Goal: Communication & Community: Answer question/provide support

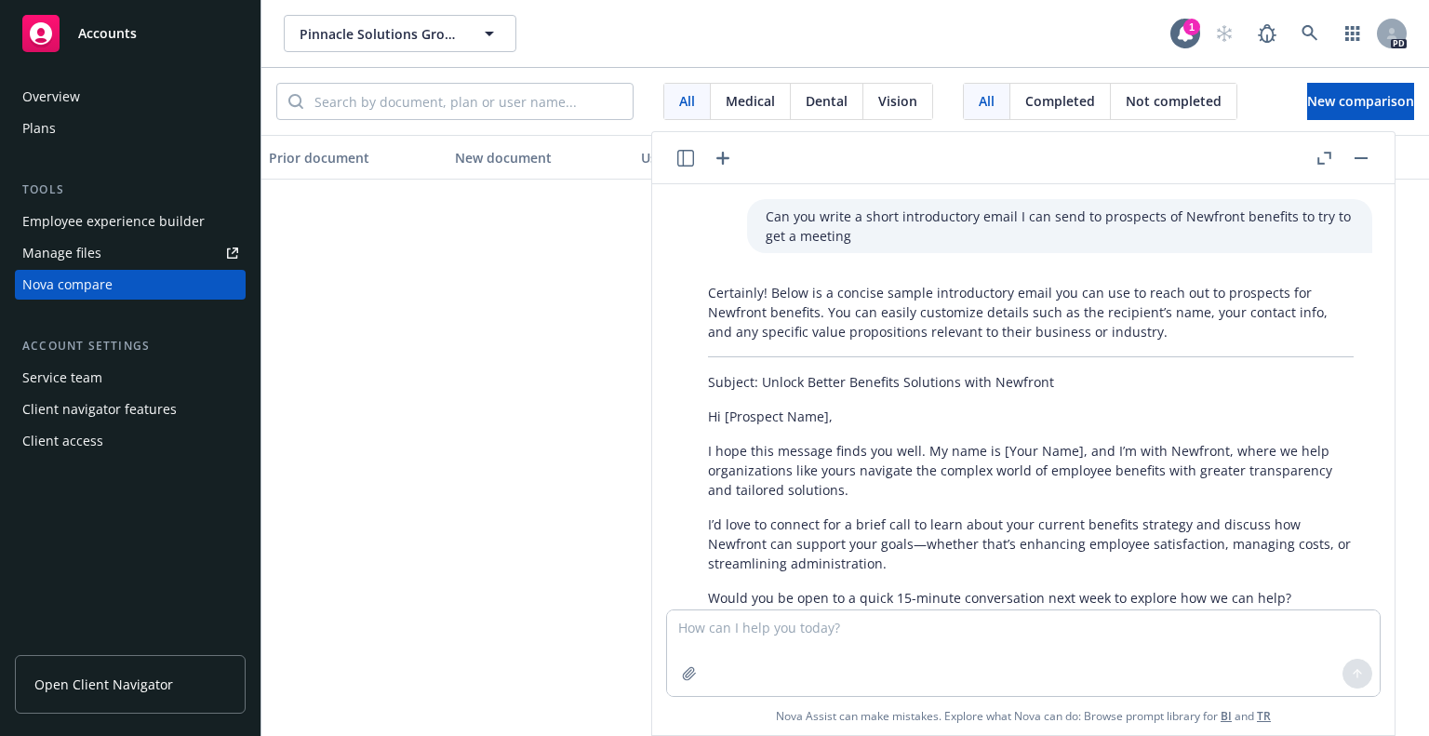
scroll to position [2872, 0]
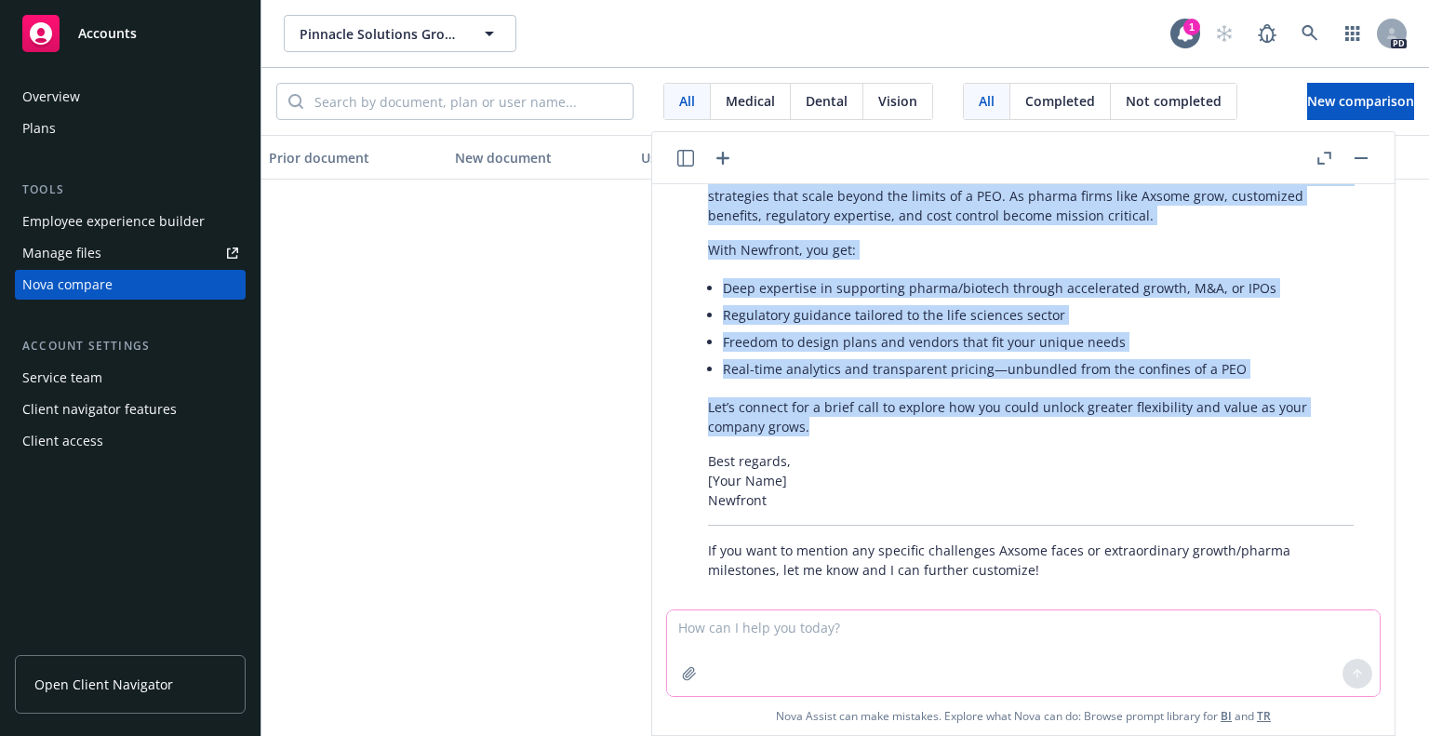
click at [777, 654] on textarea at bounding box center [1023, 653] width 712 height 86
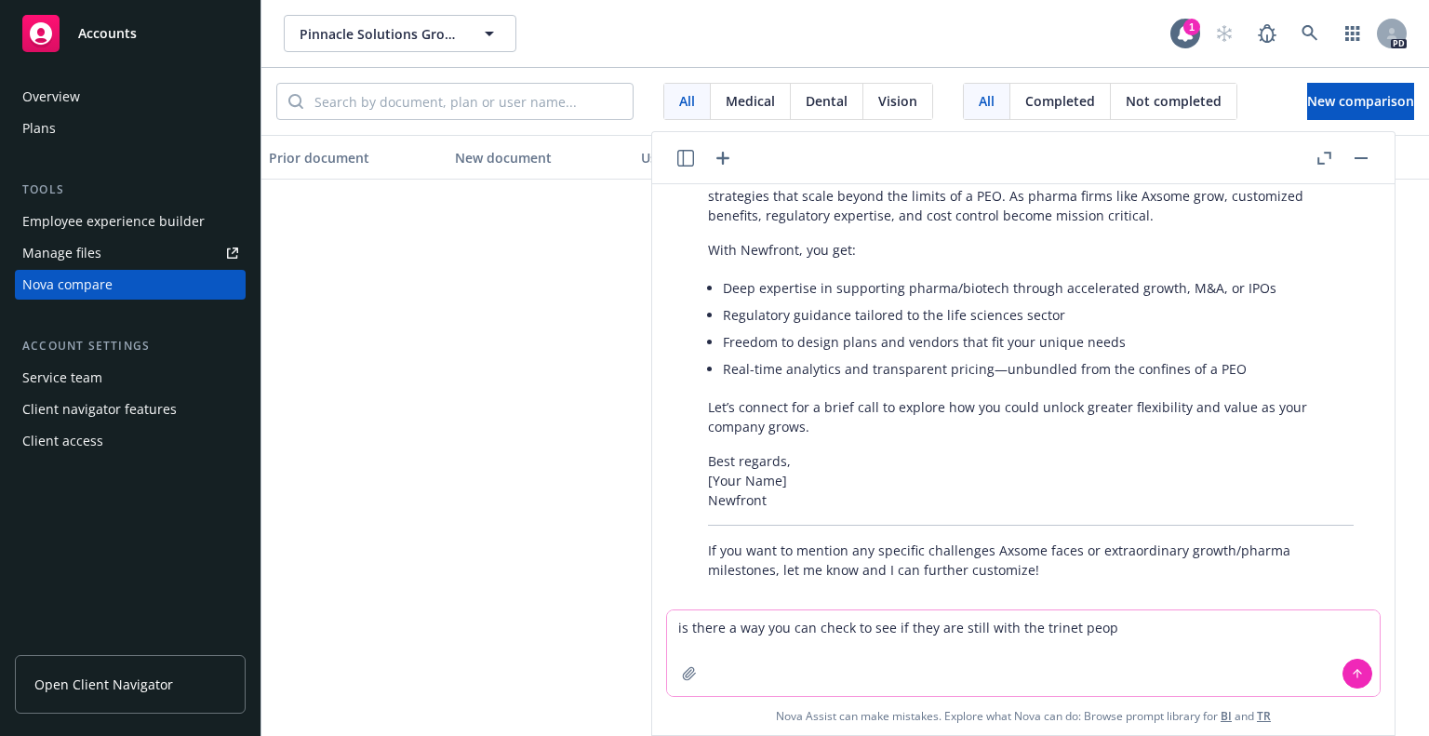
type textarea "is there a way you can check to see if they are still with the trinet peo"
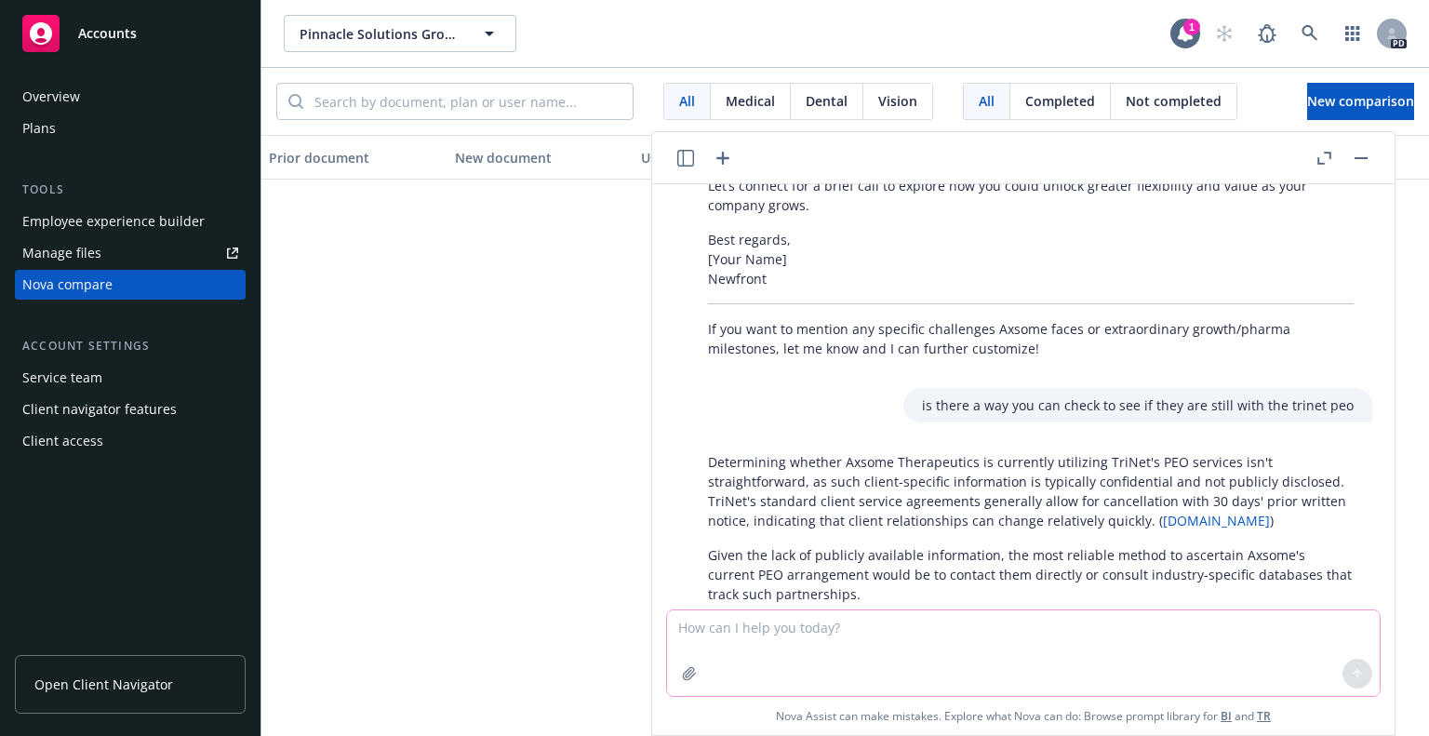
scroll to position [3118, 0]
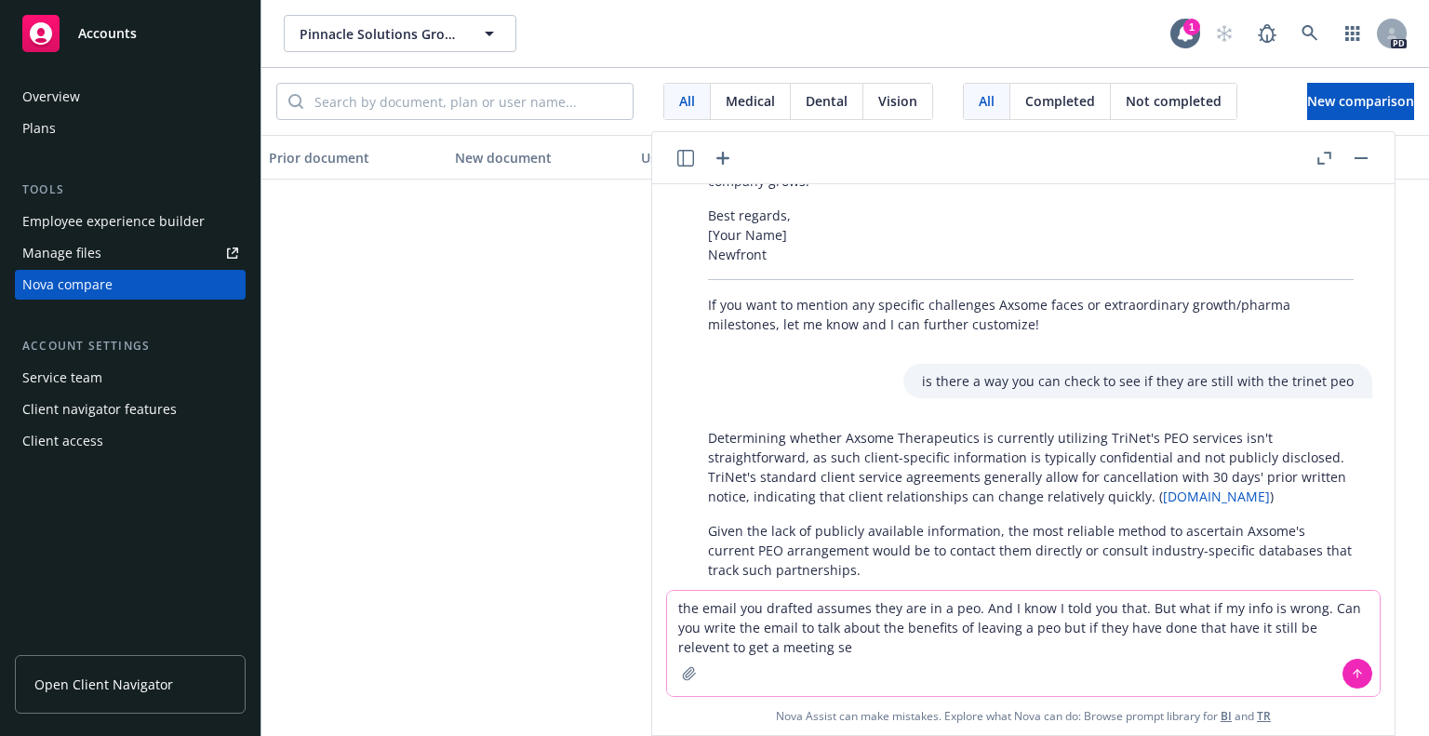
type textarea "the email you drafted assumes they are in a peo. And I know I told you that. Bu…"
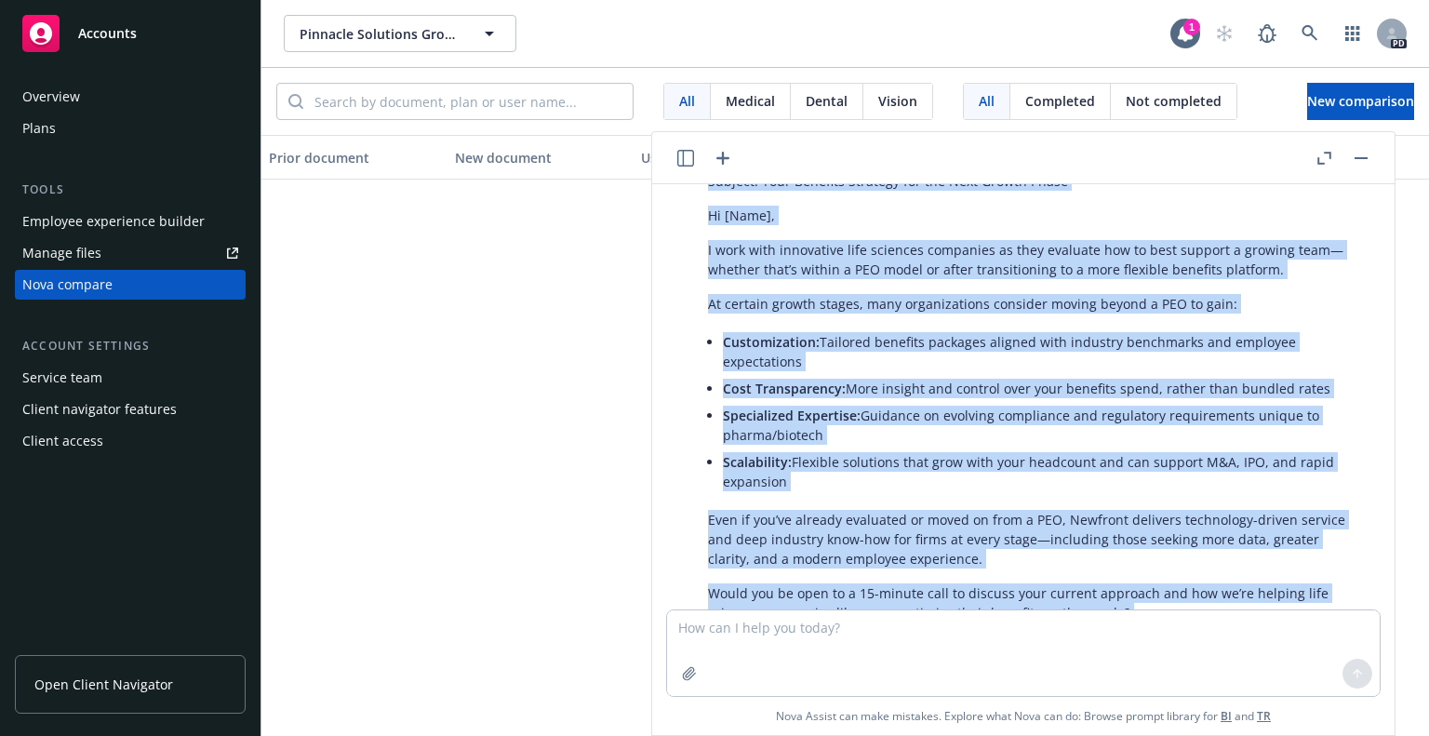
scroll to position [3925, 0]
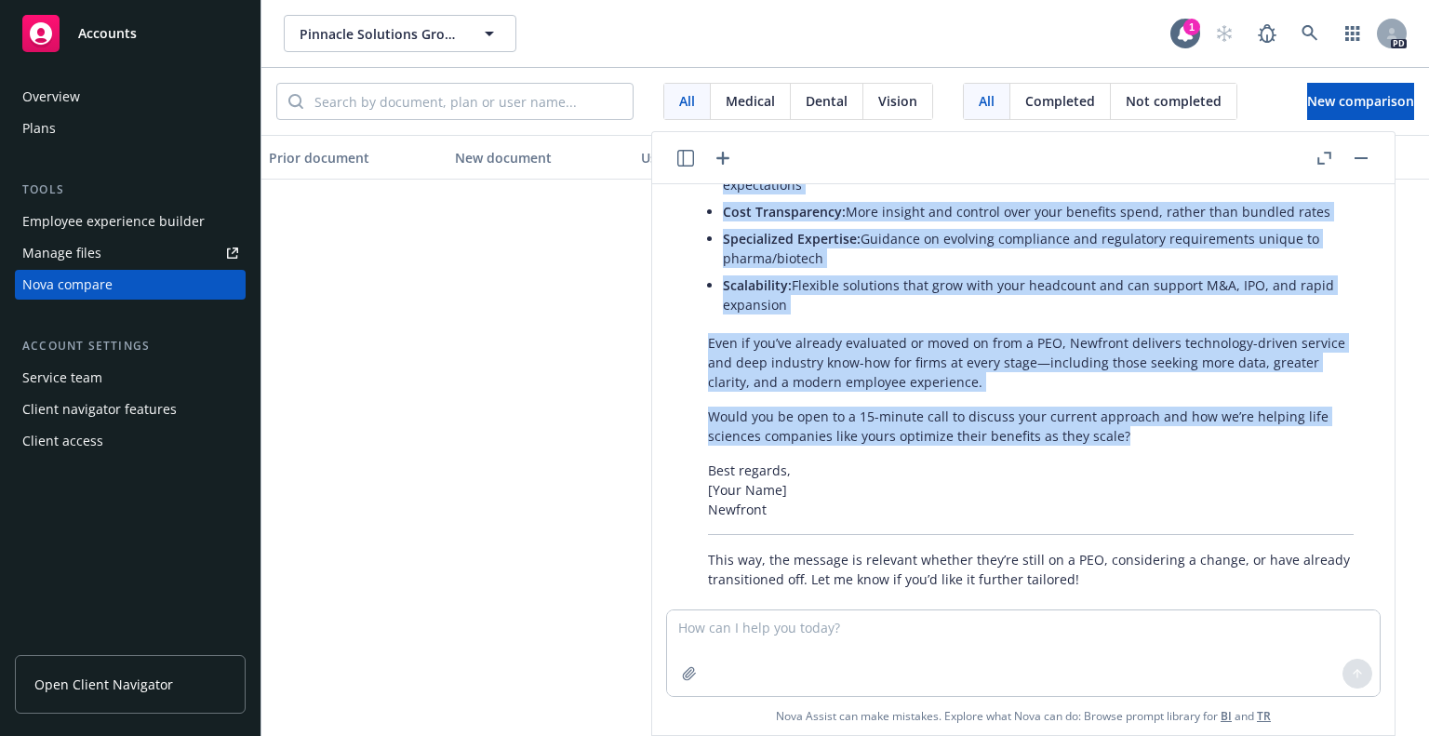
drag, startPoint x: 705, startPoint y: 297, endPoint x: 1148, endPoint y: 411, distance: 457.3
click at [1148, 411] on div "Absolutely! Here’s a version that references the potential transition away from…" at bounding box center [1030, 247] width 683 height 699
copy div "Loremip: Dolo Sitametc Adipisci eli sed Doei Tempor Incid Ut [Labo], E dolo mag…"
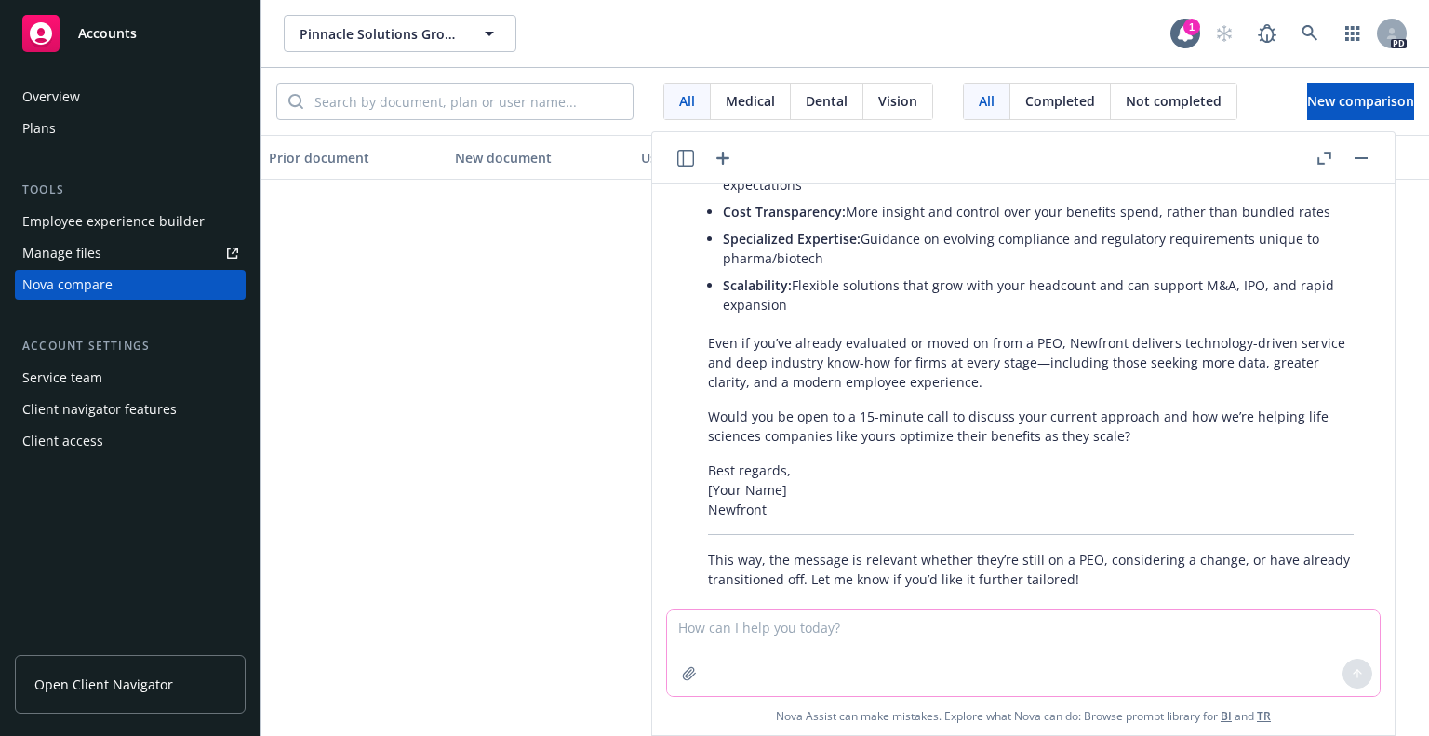
click at [725, 635] on textarea at bounding box center [1023, 653] width 712 height 86
type textarea "life sciences are a big niche for us did you know that"
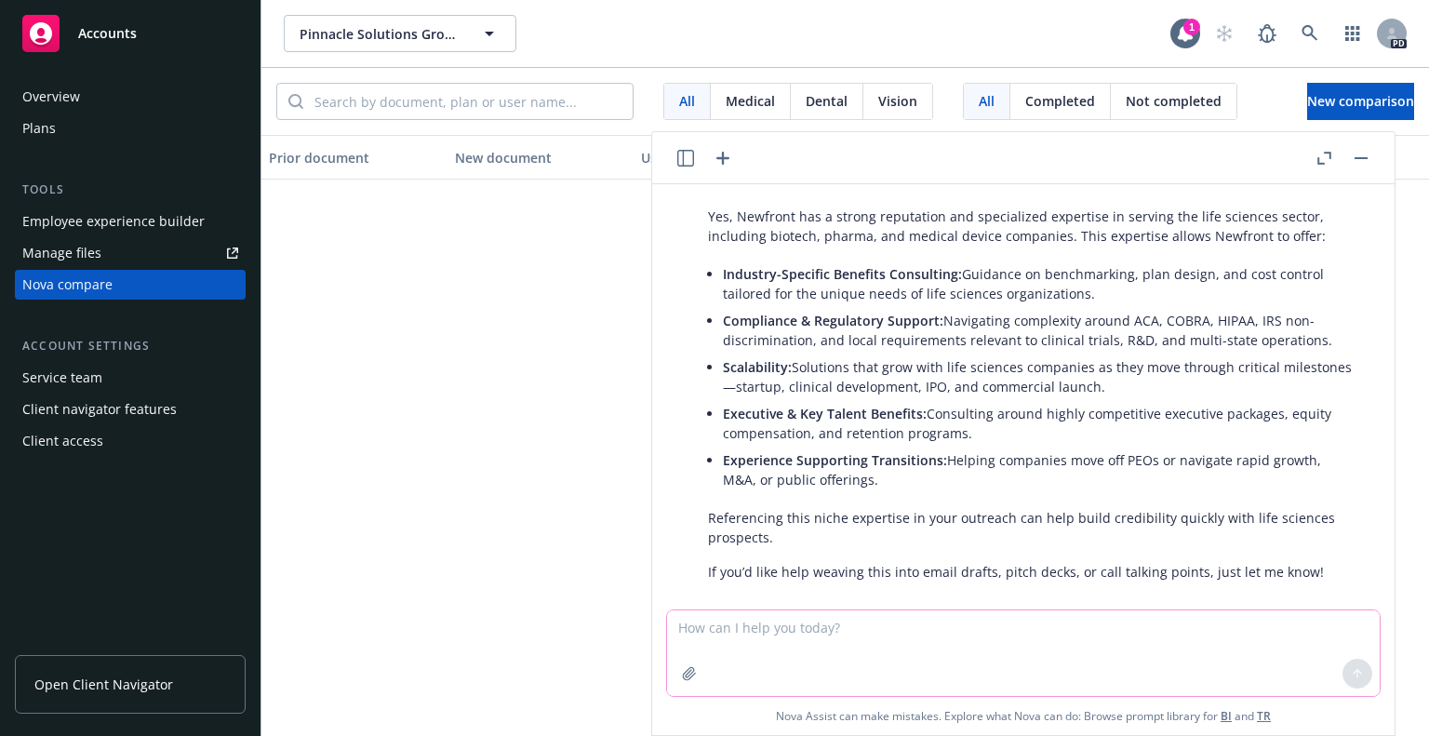
scroll to position [4403, 0]
type textarea "weave that into the axsome email"
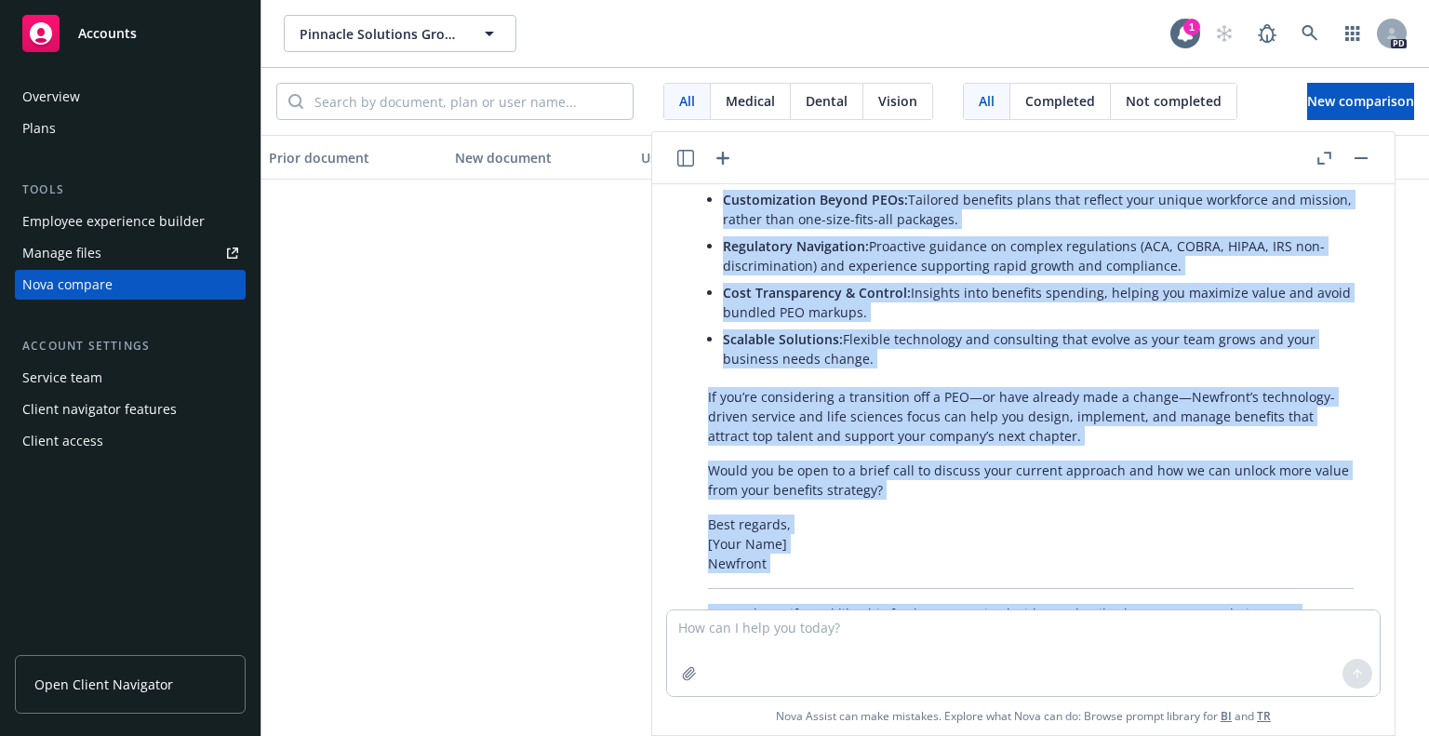
scroll to position [5266, 0]
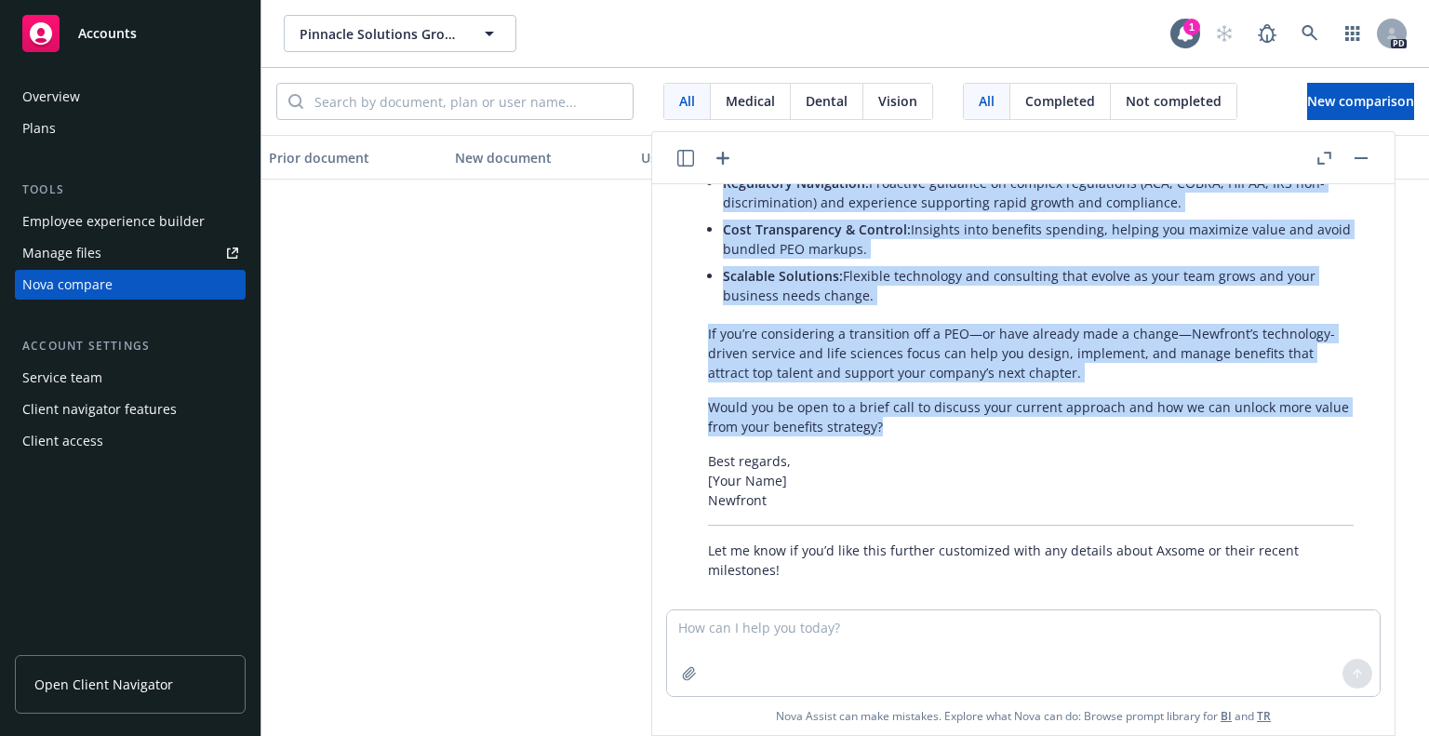
drag, startPoint x: 709, startPoint y: 314, endPoint x: 1013, endPoint y: 400, distance: 316.0
click at [1013, 400] on div "Certainly! Below is a revised outreach email for Axsome (or any life sciences/p…" at bounding box center [1030, 195] width 683 height 784
copy div "Loremip: Dolorsit Ametconsec adi Elitsed Doei Temporin Utlab Et [Dolo], M aliq …"
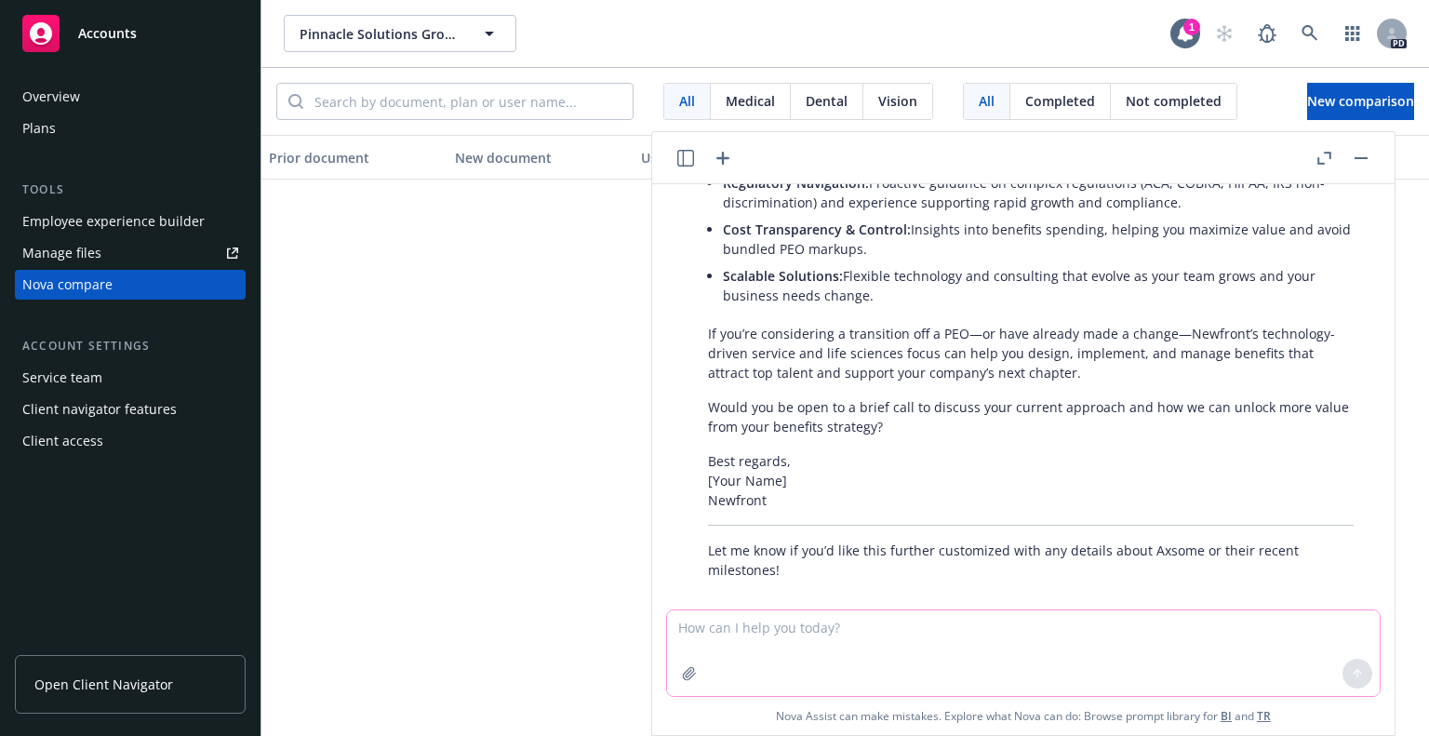
click at [788, 632] on textarea at bounding box center [1023, 653] width 712 height 86
type textarea "do you have details - if so please share"
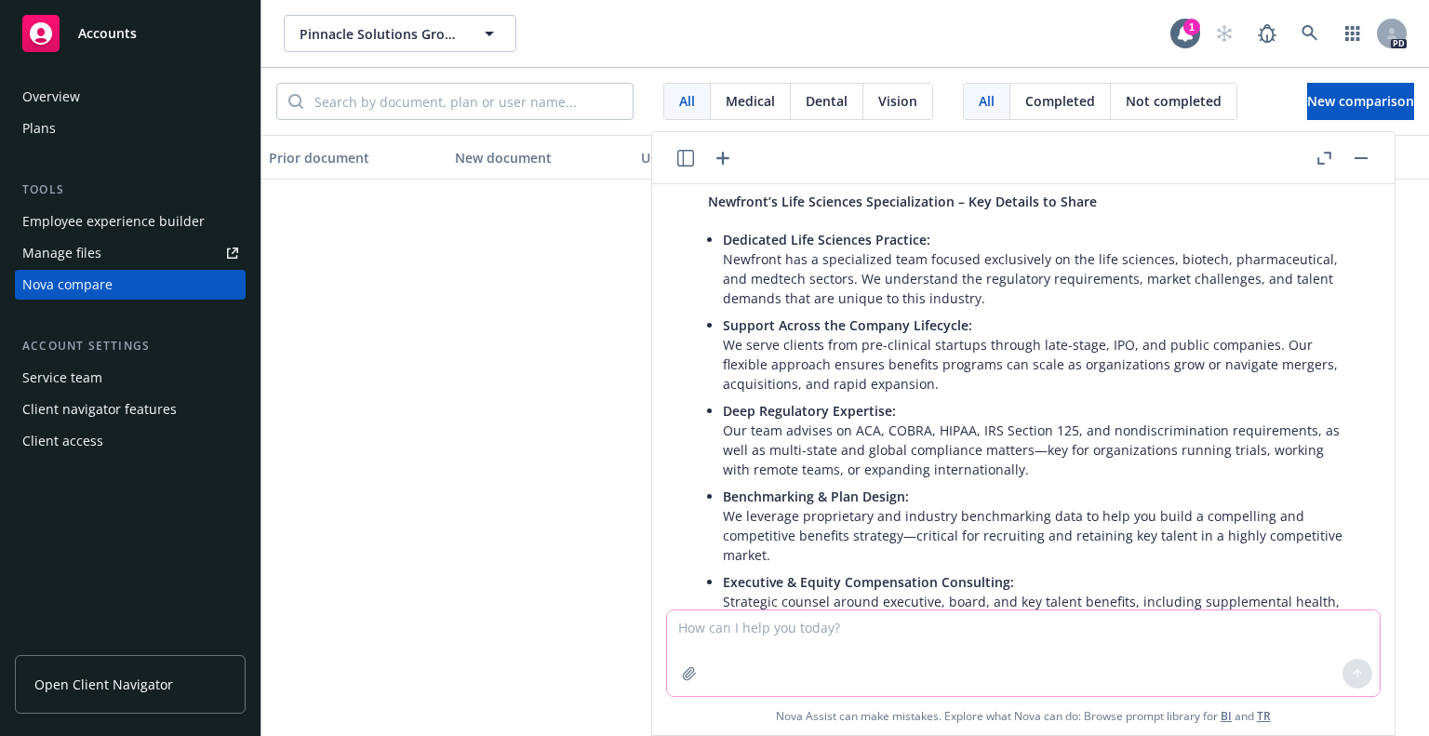
scroll to position [5863, 0]
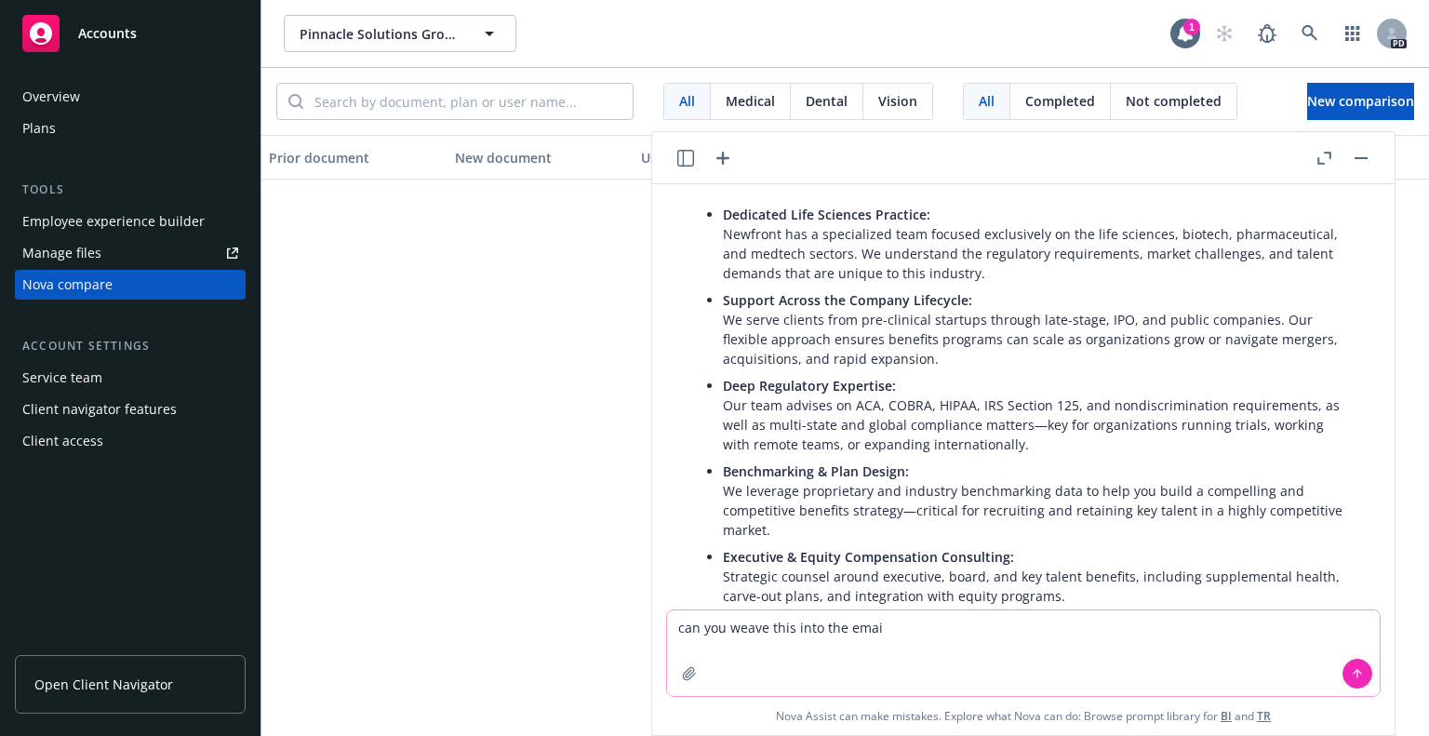
type textarea "can you weave this into the email"
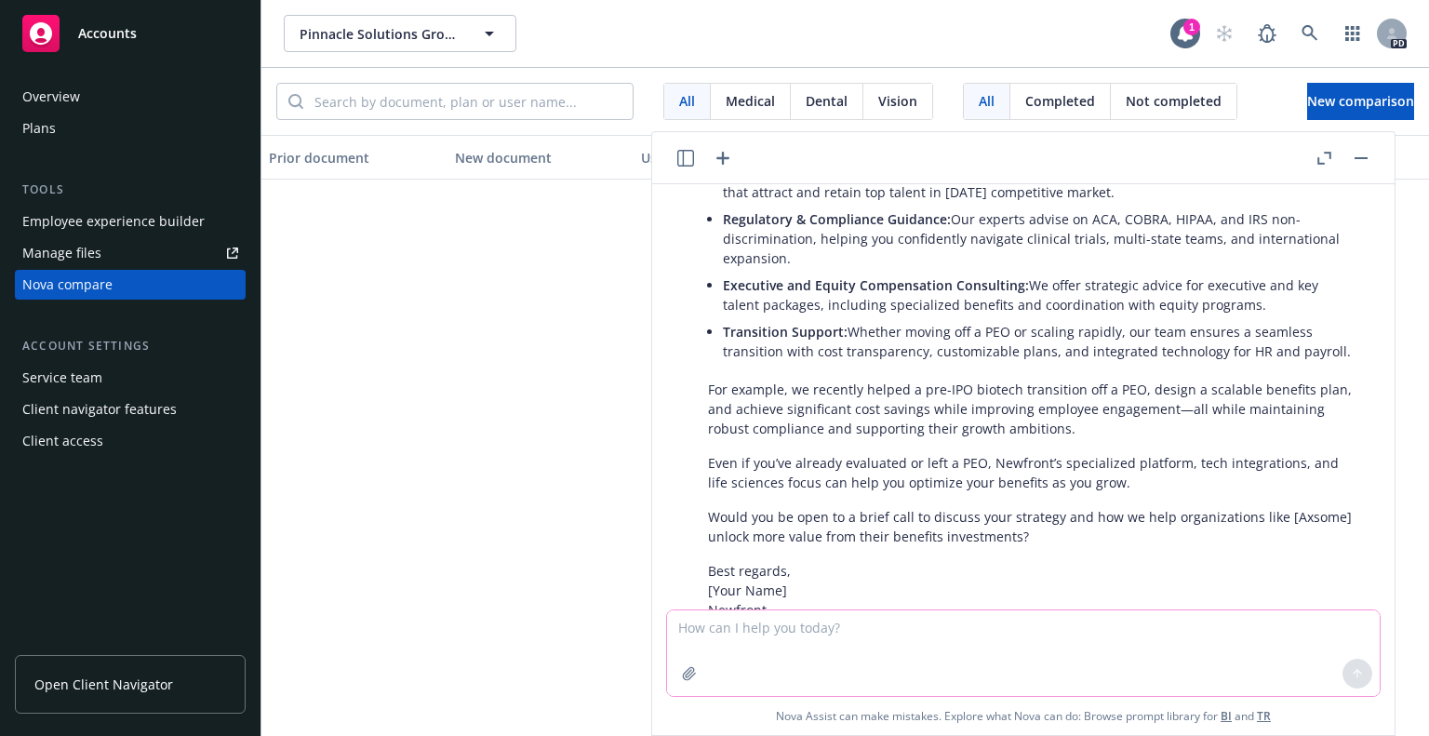
scroll to position [7036, 0]
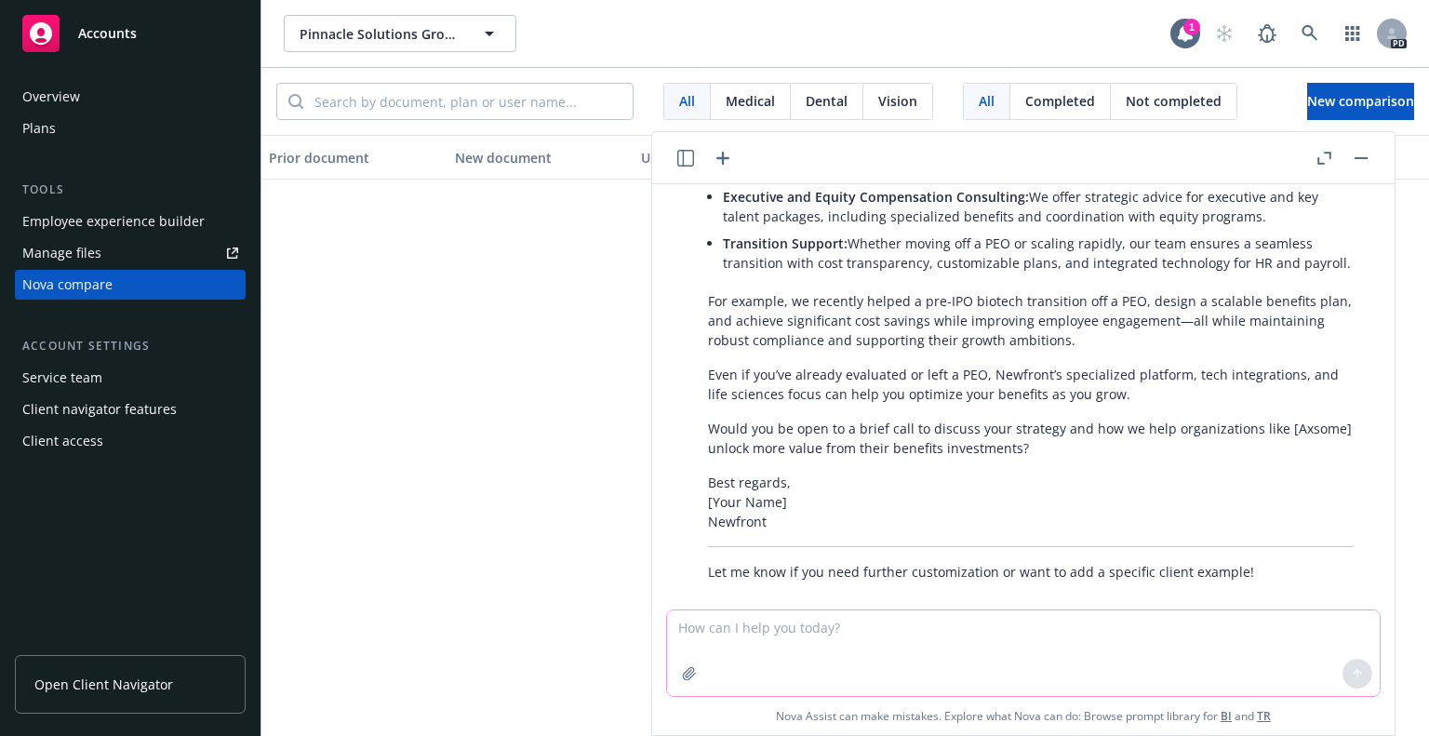
click at [800, 638] on textarea at bounding box center [1023, 653] width 712 height 86
type textarea "would you use the same pharma email for Geron Corp"
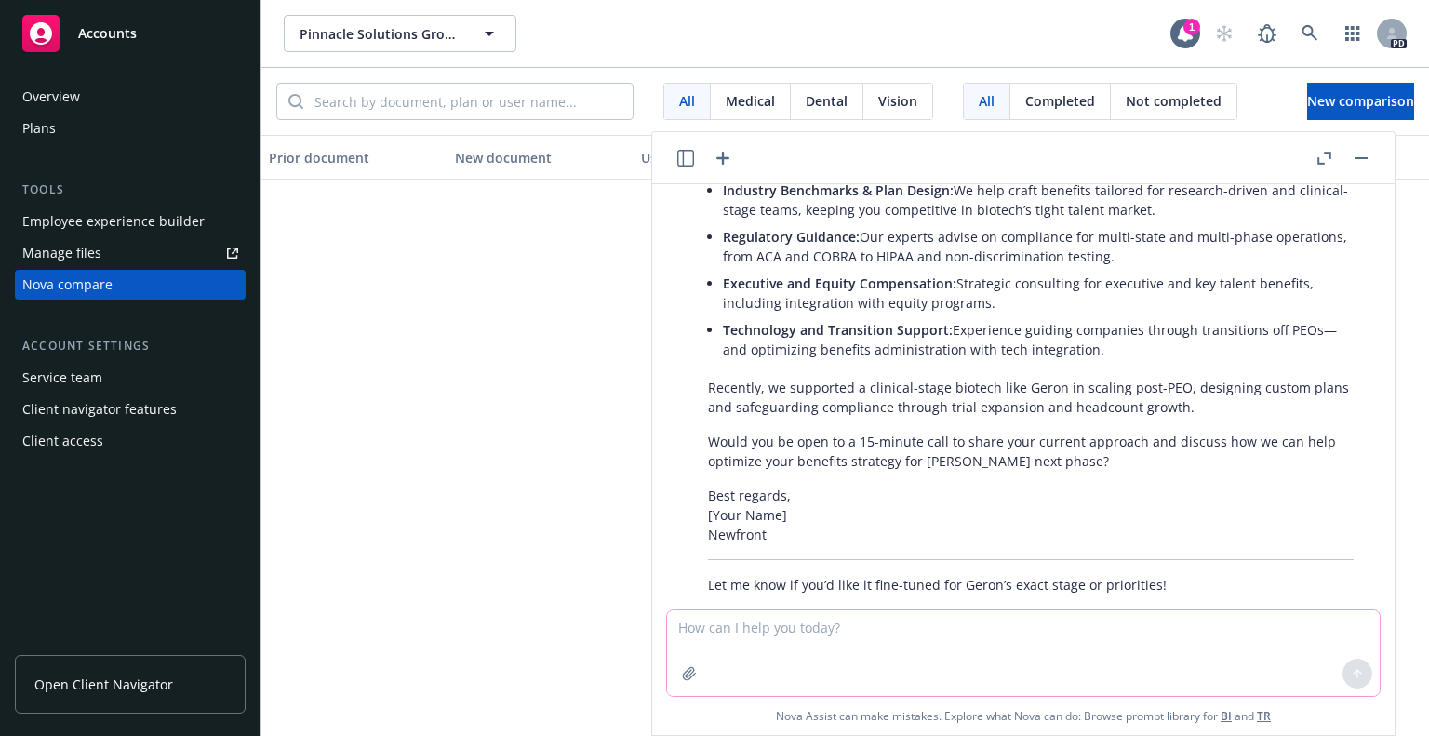
scroll to position [7964, 0]
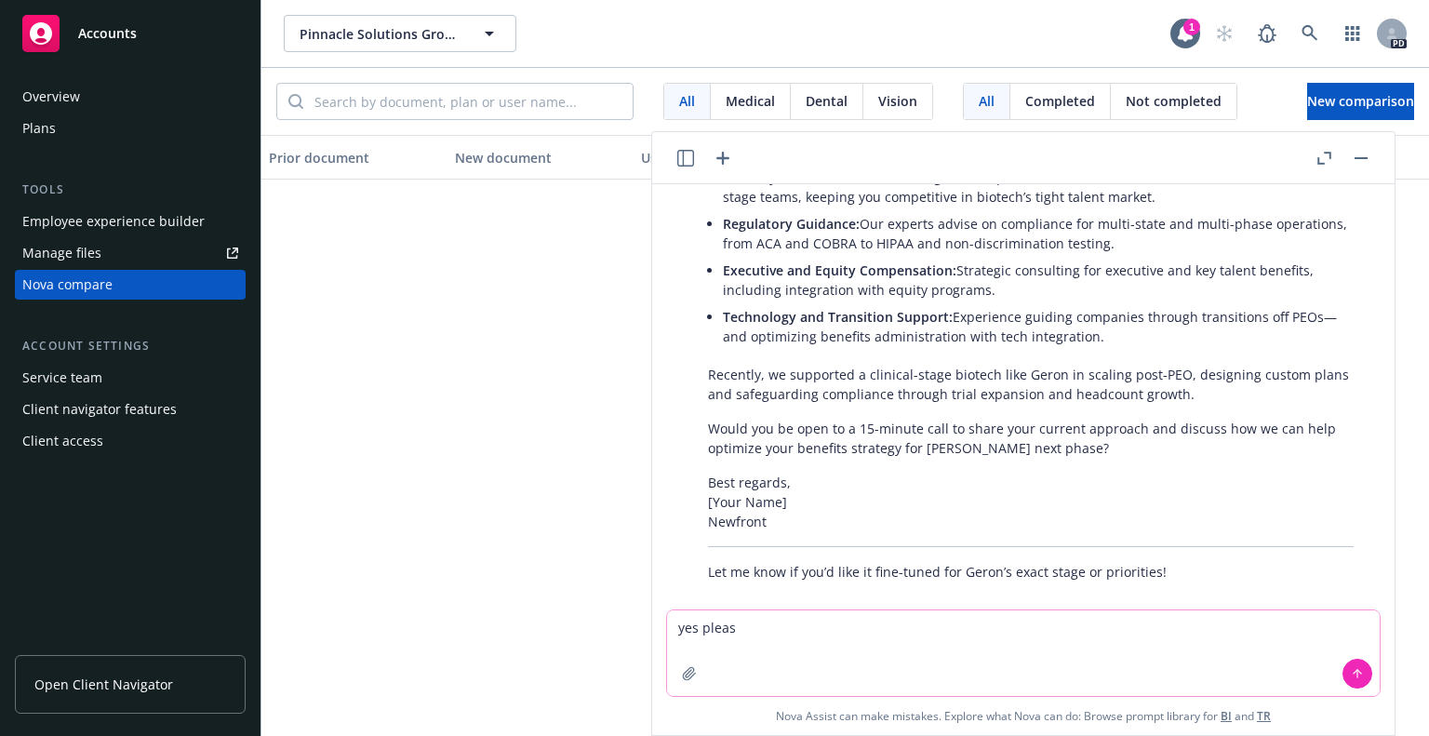
type textarea "yes please"
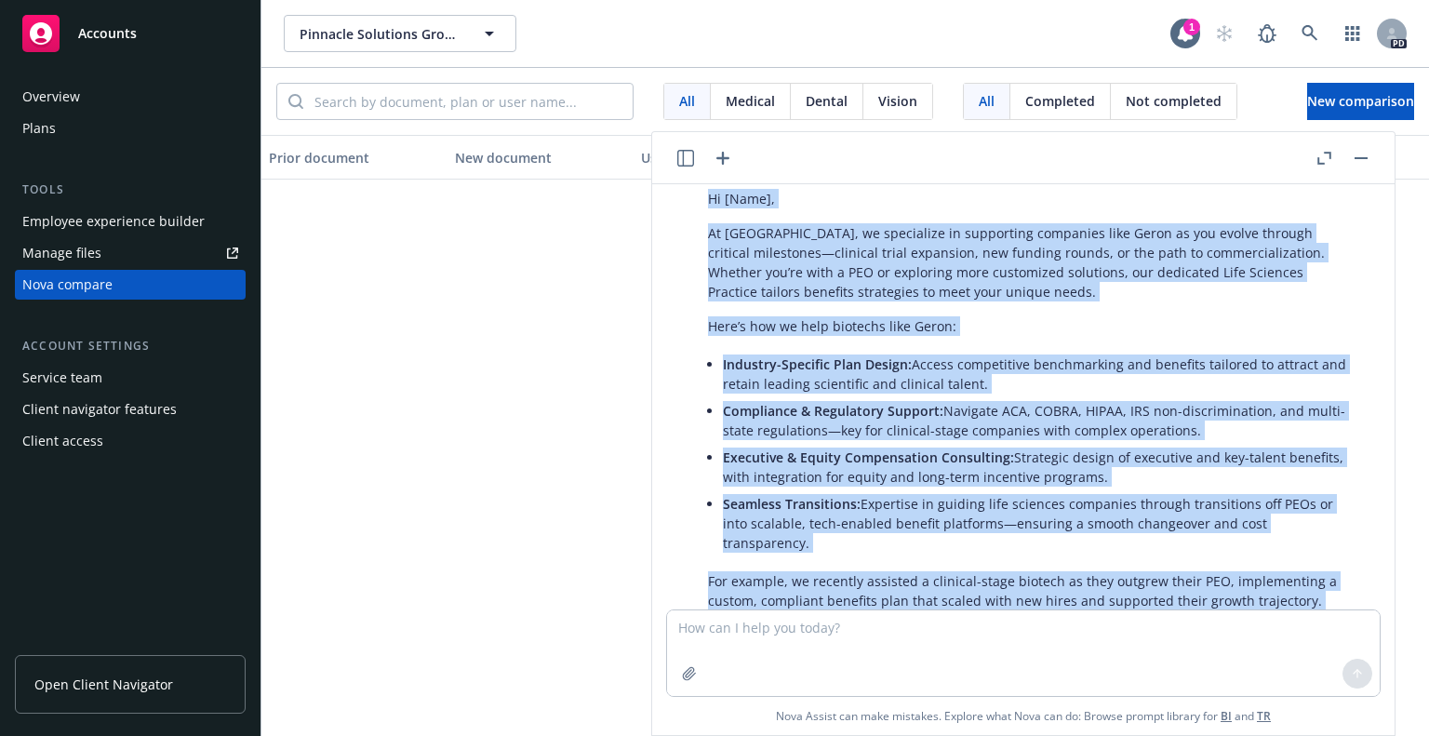
scroll to position [8815, 0]
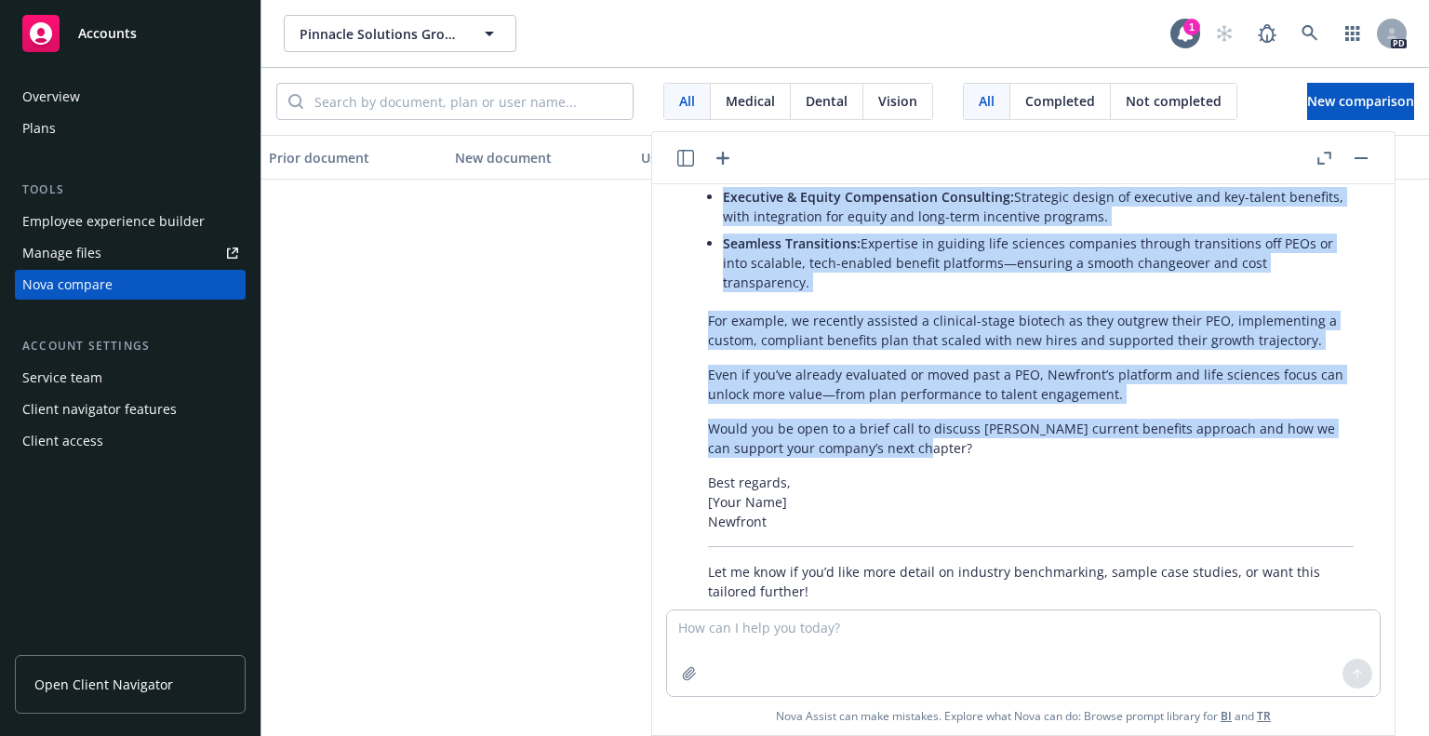
drag, startPoint x: 707, startPoint y: 238, endPoint x: 938, endPoint y: 413, distance: 289.5
click at [938, 413] on div "Here’s a personalized outreach email for Geron Corporation that leverages Newfr…" at bounding box center [1030, 213] width 683 height 792
copy div "Loremip: Dolorsit Ametcons Adipiscin eli Seddo’e Temp Incidi Utlab Et [Dolo], M…"
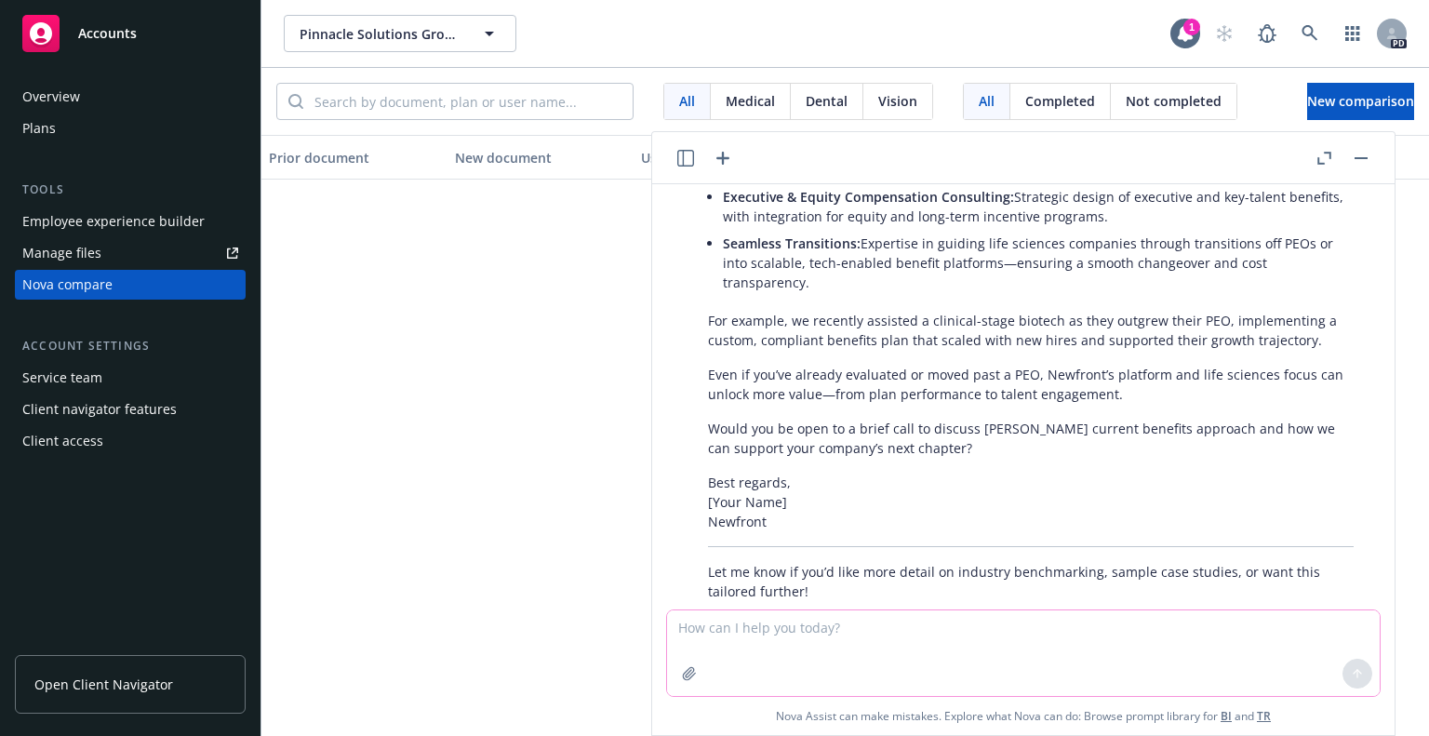
click at [781, 633] on textarea at bounding box center [1023, 653] width 712 height 86
type textarea "d"
type textarea "you don't mention our tech"
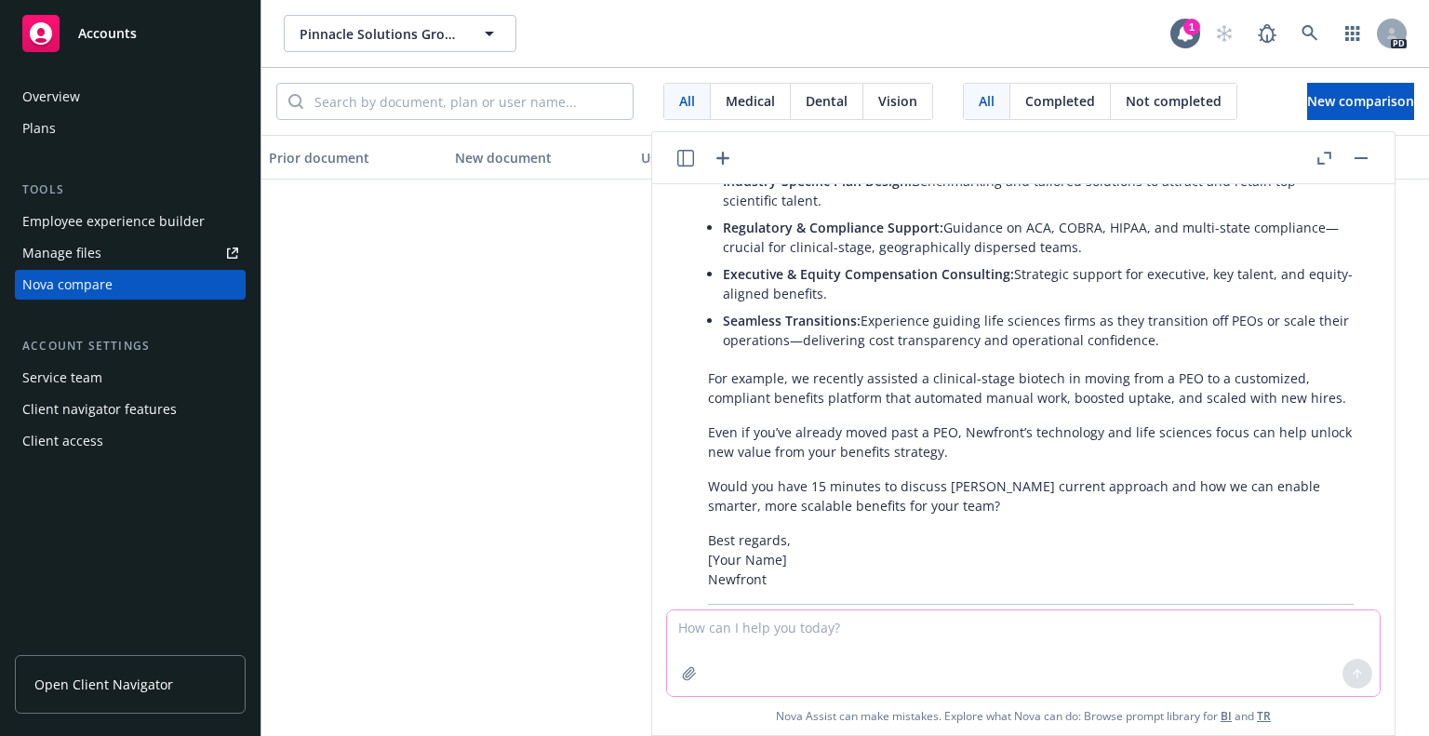
scroll to position [9731, 0]
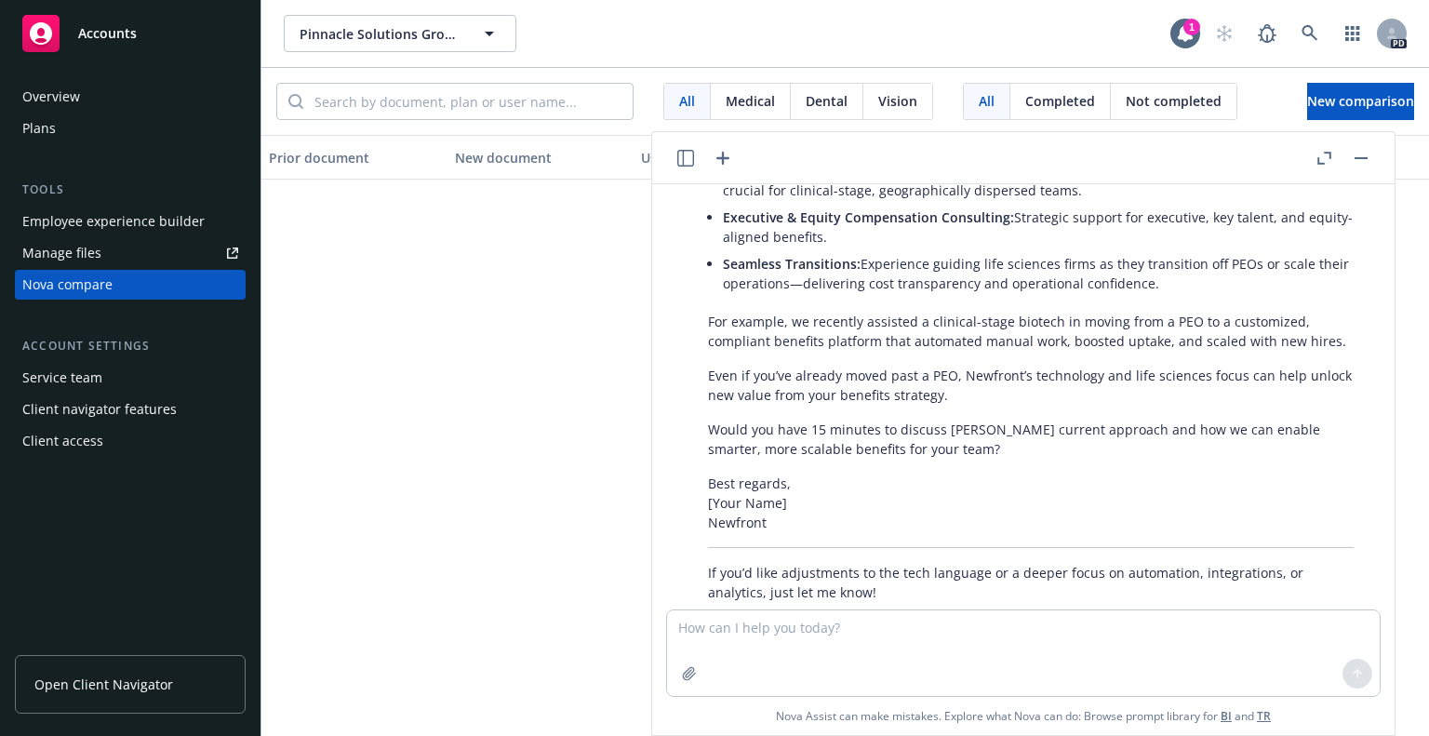
click at [1280, 250] on li "Seamless Transitions: Experience guiding life sciences firms as they transition…" at bounding box center [1038, 273] width 631 height 47
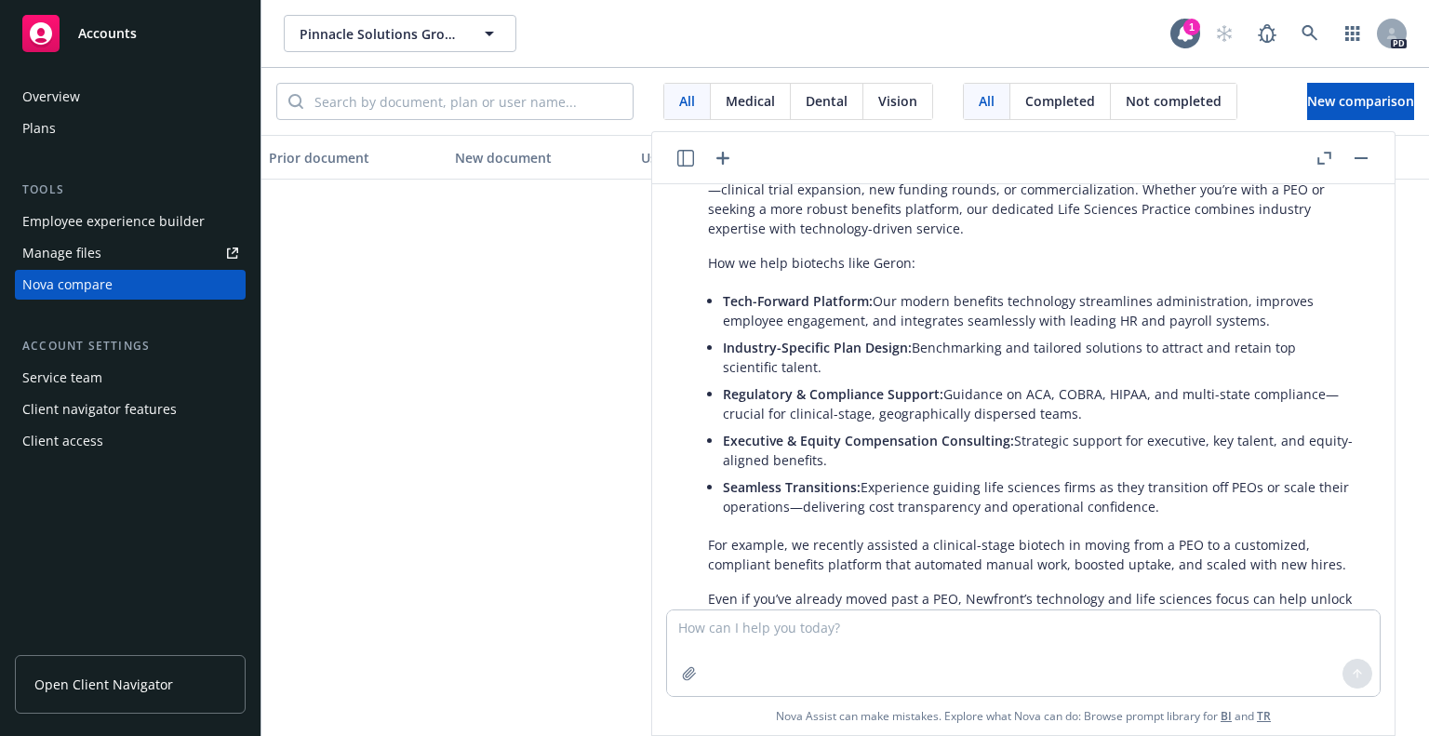
scroll to position [9471, 0]
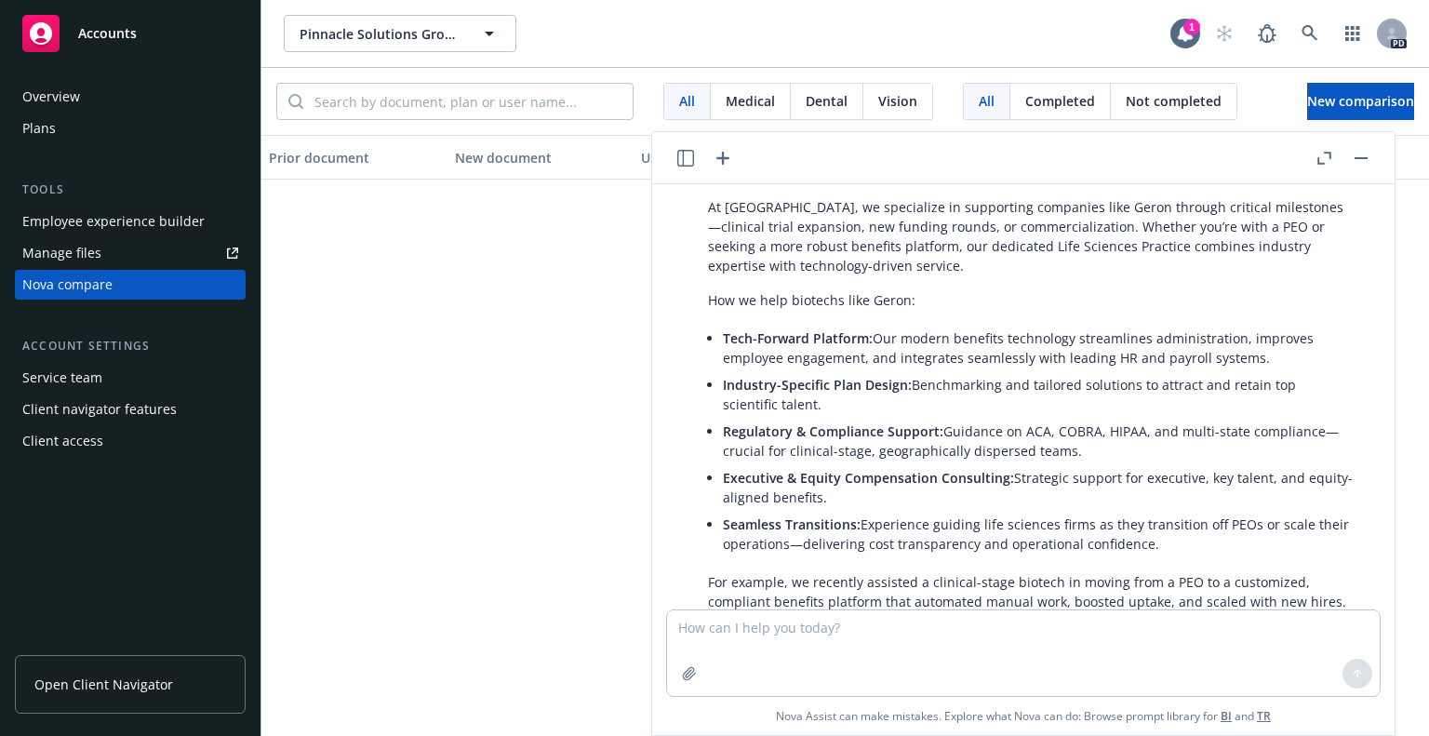
drag, startPoint x: 700, startPoint y: 257, endPoint x: 1188, endPoint y: 498, distance: 543.7
click at [1188, 498] on div "Thank you for pointing that out! Highlighting Newfront’s technology platform is…" at bounding box center [1030, 451] width 683 height 838
copy div "How we help biotechs like Geron: Tech-Forward Platform: Our modern benefits tec…"
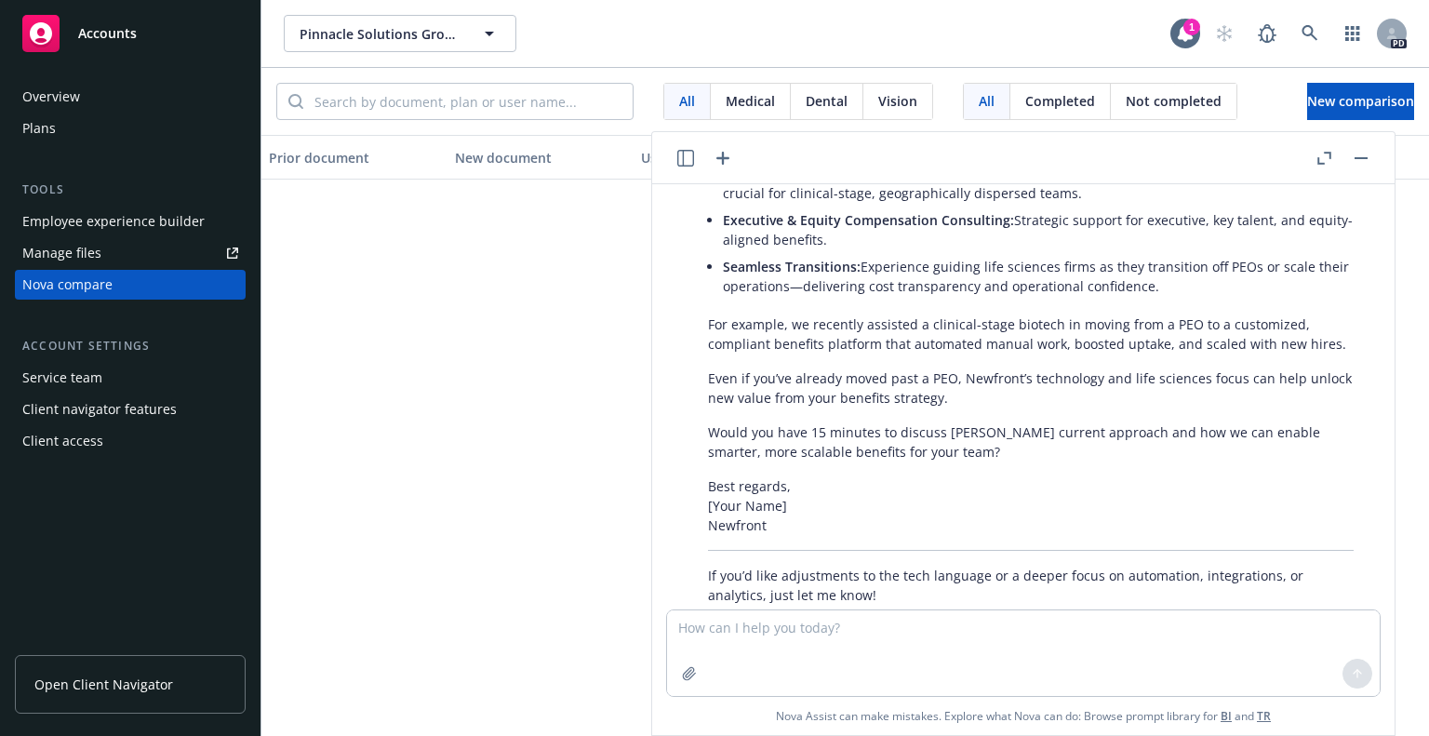
scroll to position [9731, 0]
click at [822, 636] on textarea at bounding box center [1023, 653] width 712 height 86
type textarea "ok now I need an email for geron"
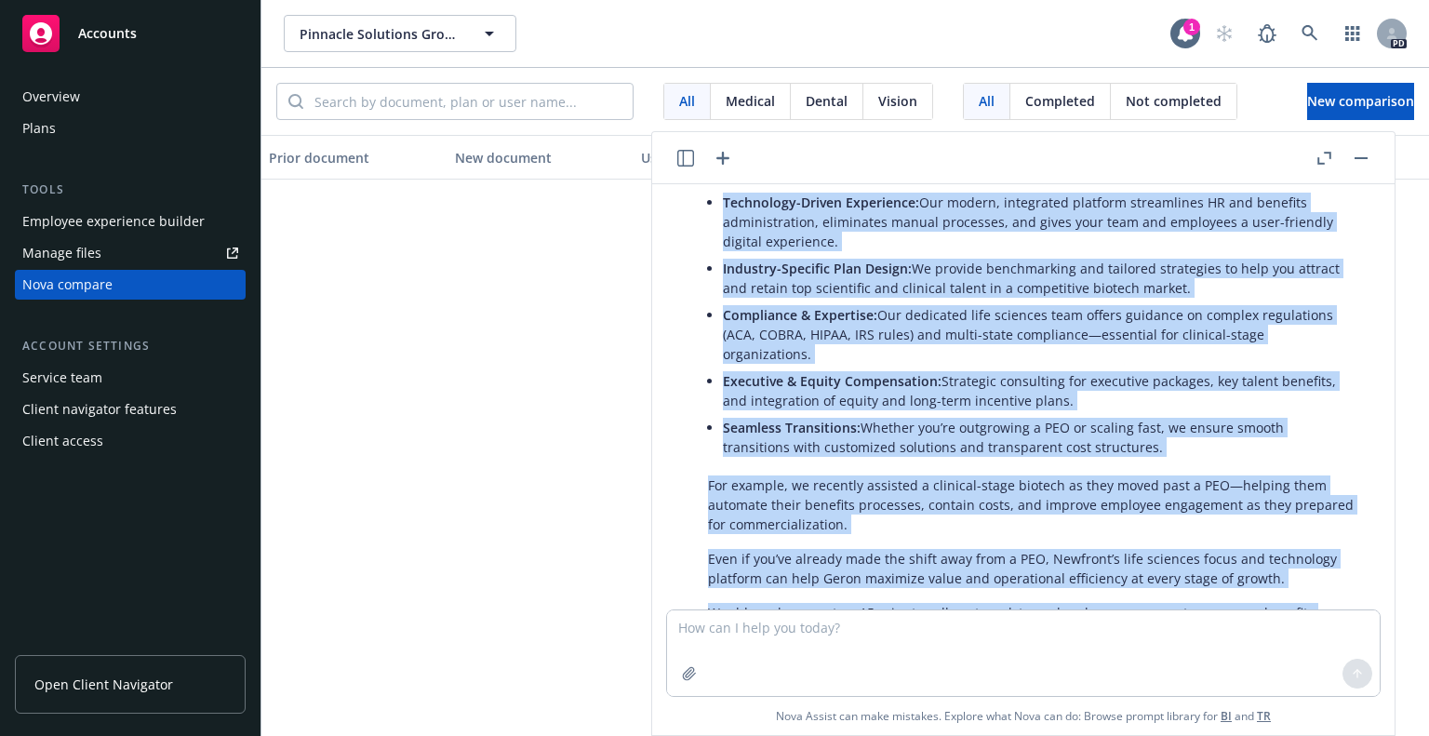
scroll to position [10668, 0]
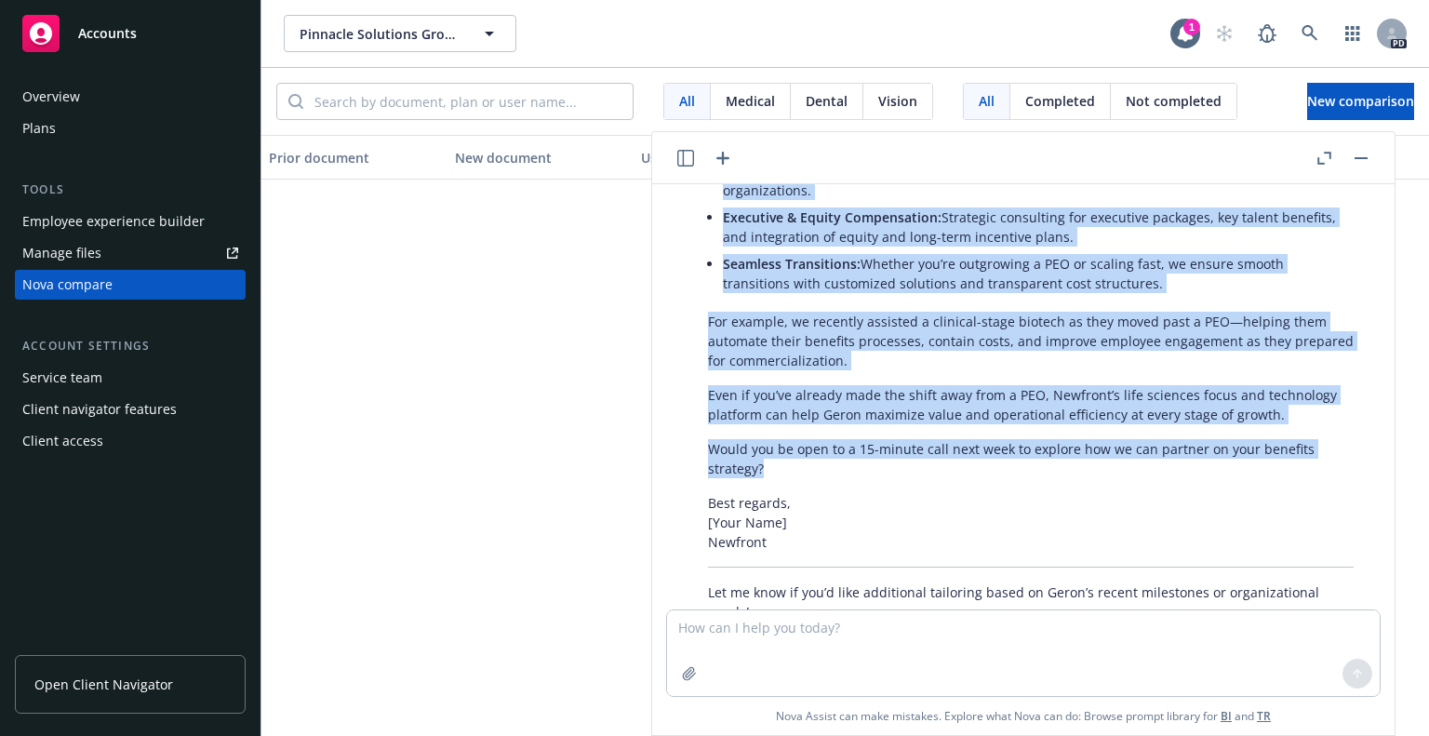
drag, startPoint x: 706, startPoint y: 368, endPoint x: 895, endPoint y: 401, distance: 191.6
click at [895, 401] on div "Certainly! Here’s a polished outreach email for Geron Corporation that highligh…" at bounding box center [1030, 190] width 683 height 877
copy div "Loremip: Dolors, Ametcons Adipisci Elitseddo eiu Tempo In [Utla], E’d magnaali …"
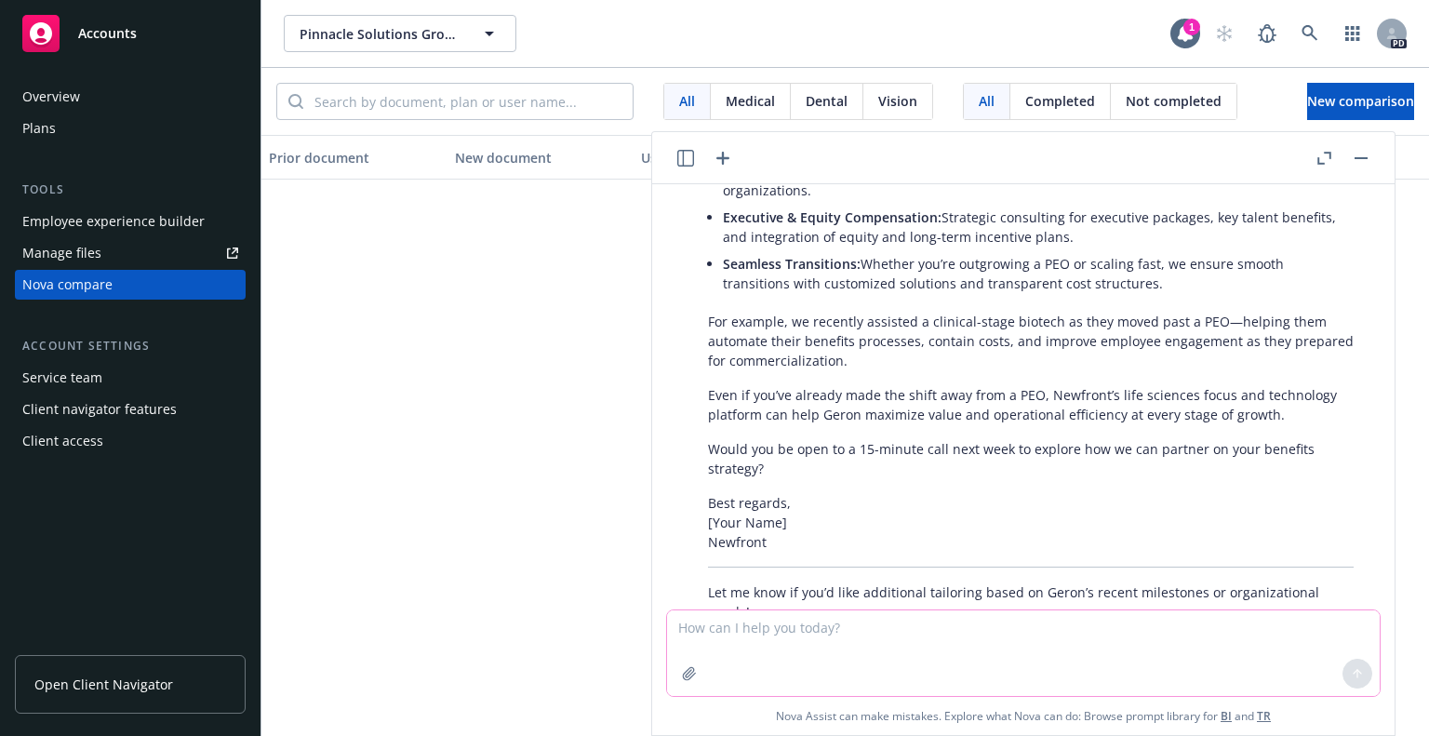
click at [751, 636] on textarea at bounding box center [1023, 653] width 712 height 86
type textarea "o"
type textarea "i sent that to the senior director of hr. shoudl i also send to the cfo"
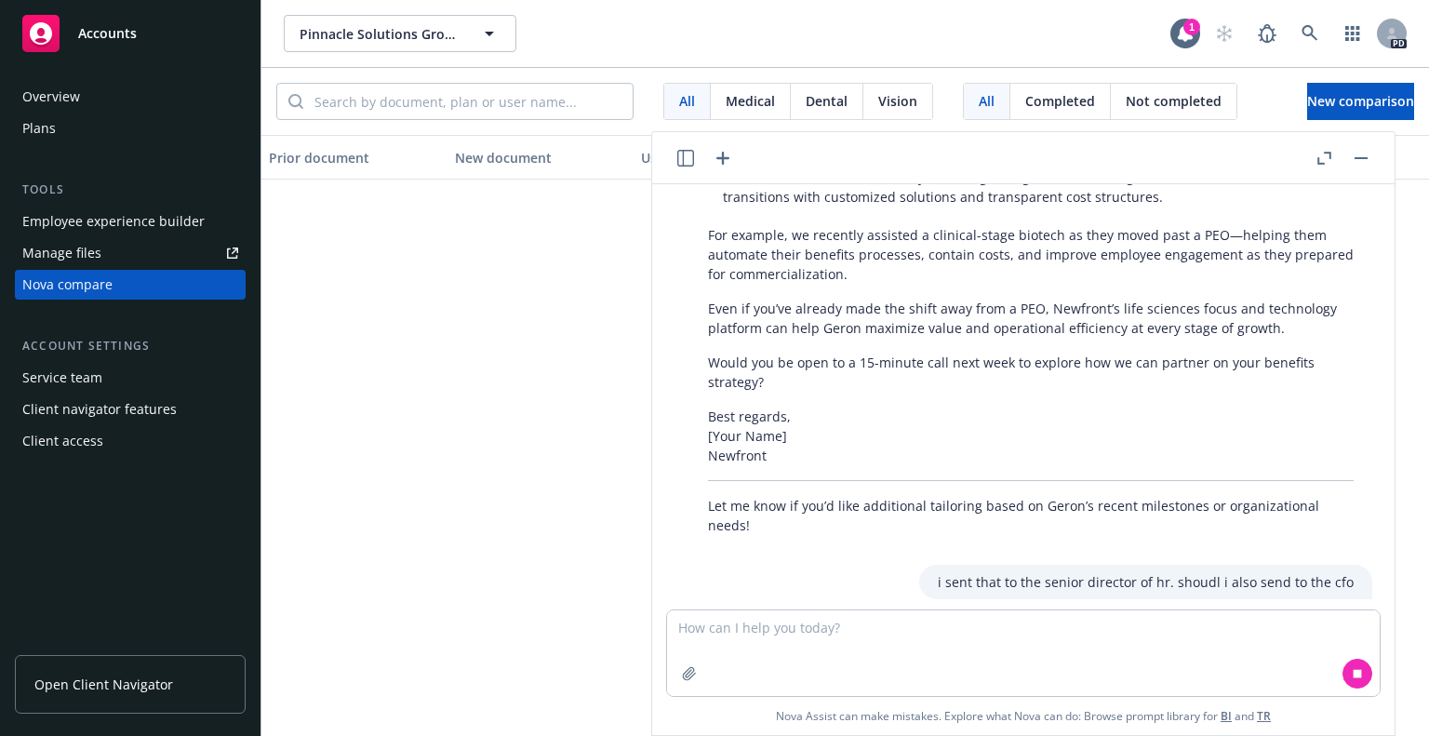
click at [1330, 629] on p "Yes, it’s a good idea to engage the CFO as well—especially in life sciences and…" at bounding box center [1031, 648] width 646 height 39
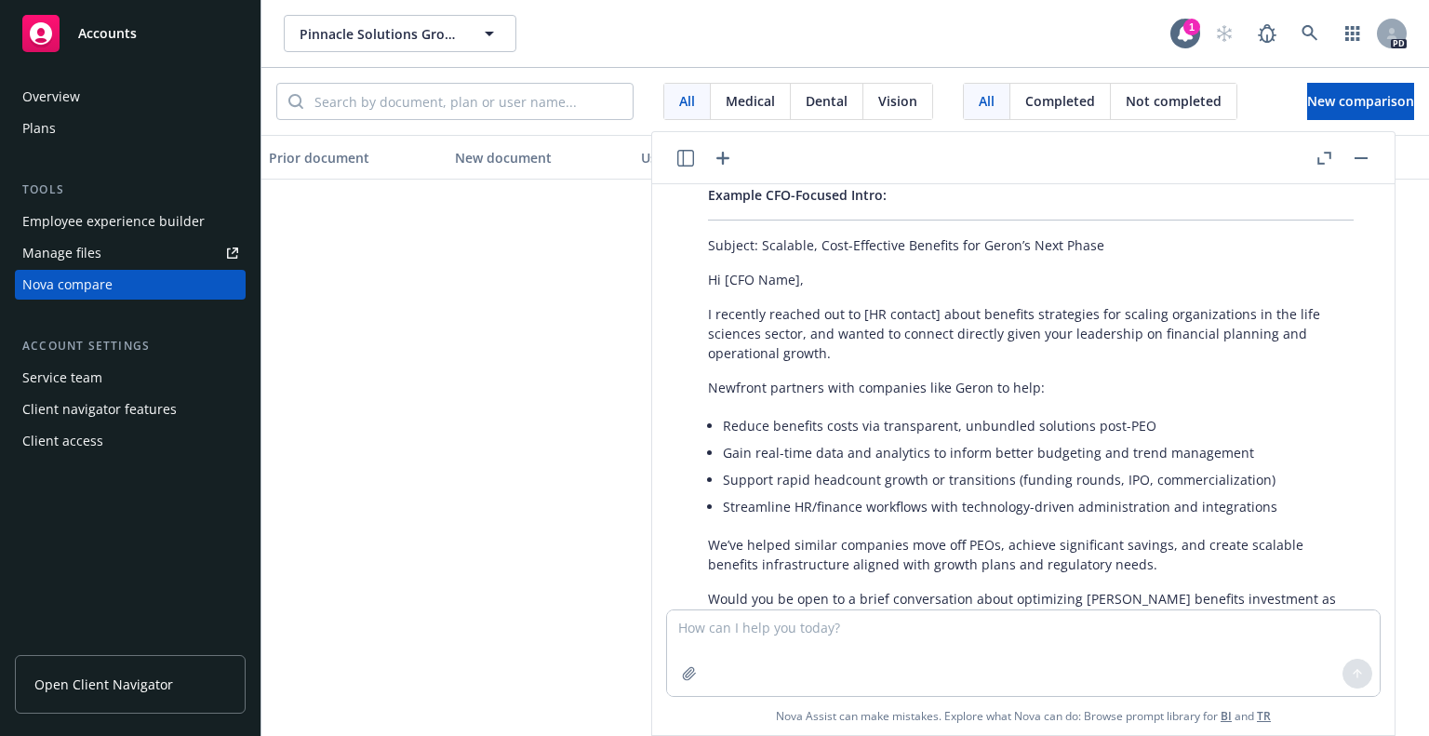
scroll to position [11511, 0]
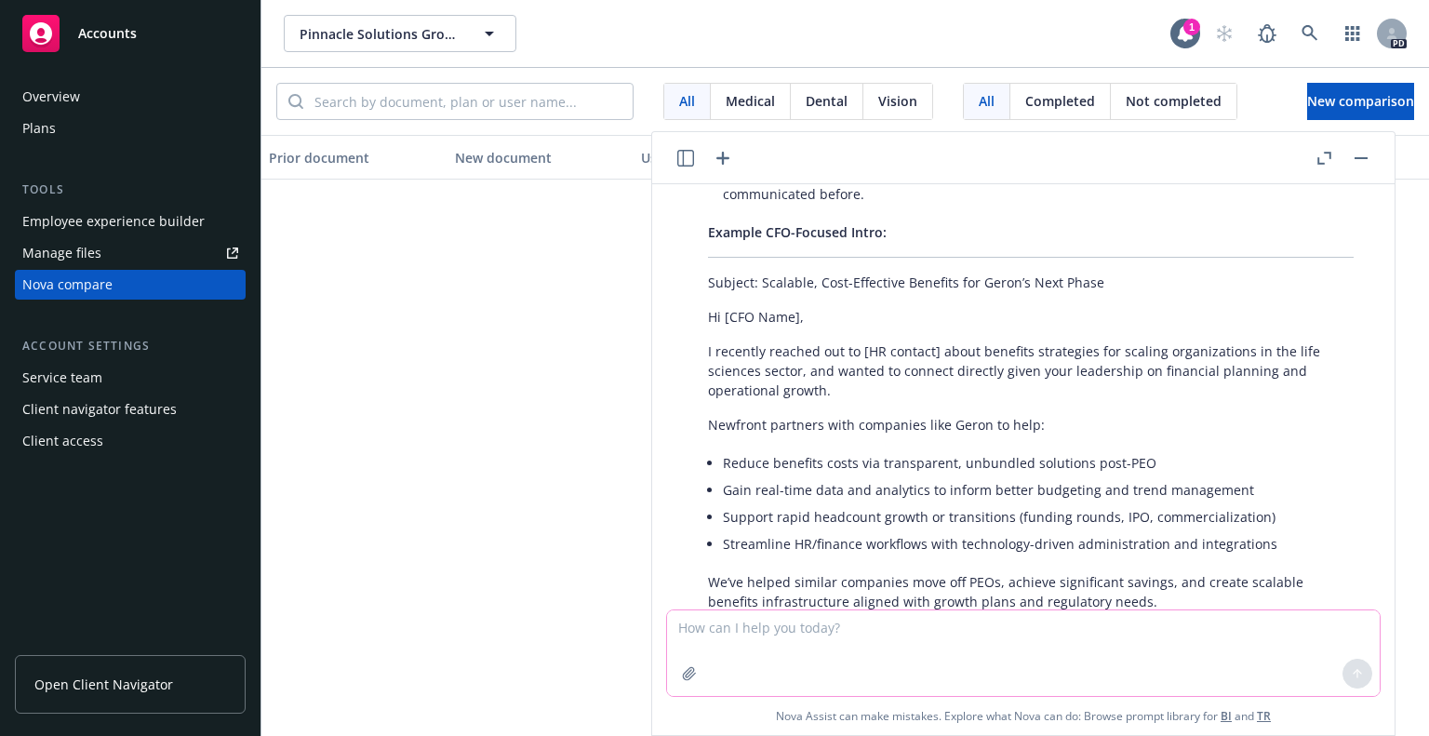
click at [765, 648] on textarea at bounding box center [1023, 653] width 712 height 86
type textarea "i don't think they are with a peo"
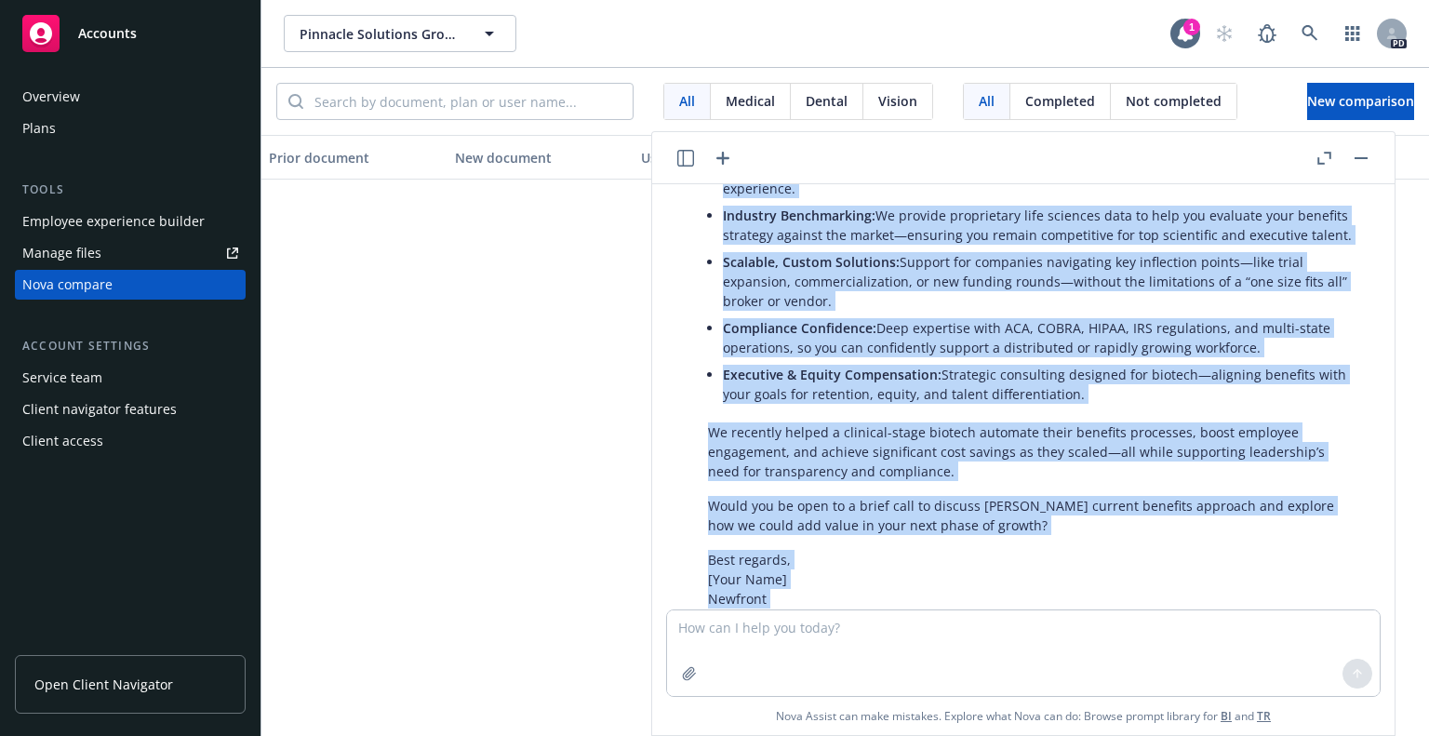
scroll to position [12600, 0]
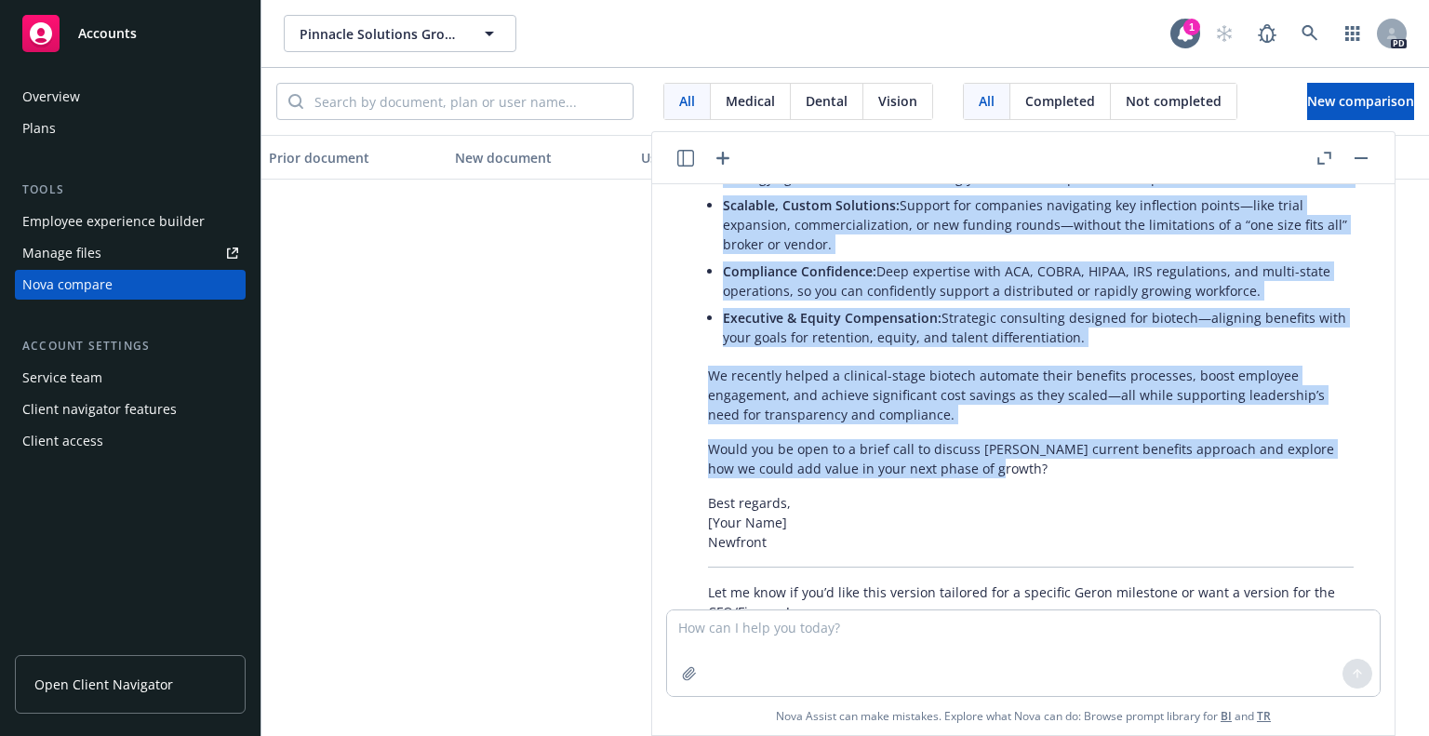
drag, startPoint x: 705, startPoint y: 218, endPoint x: 1014, endPoint y: 405, distance: 361.0
click at [1014, 405] on div "That’s helpful context—thank you! If you don’t think Geron is with a PEO, you c…" at bounding box center [1030, 217] width 683 height 823
copy div "Loremip: Dolorsit a Consec, Adipiscinge Seddoeiu Temporin utl Etdol Ma [Aliq], …"
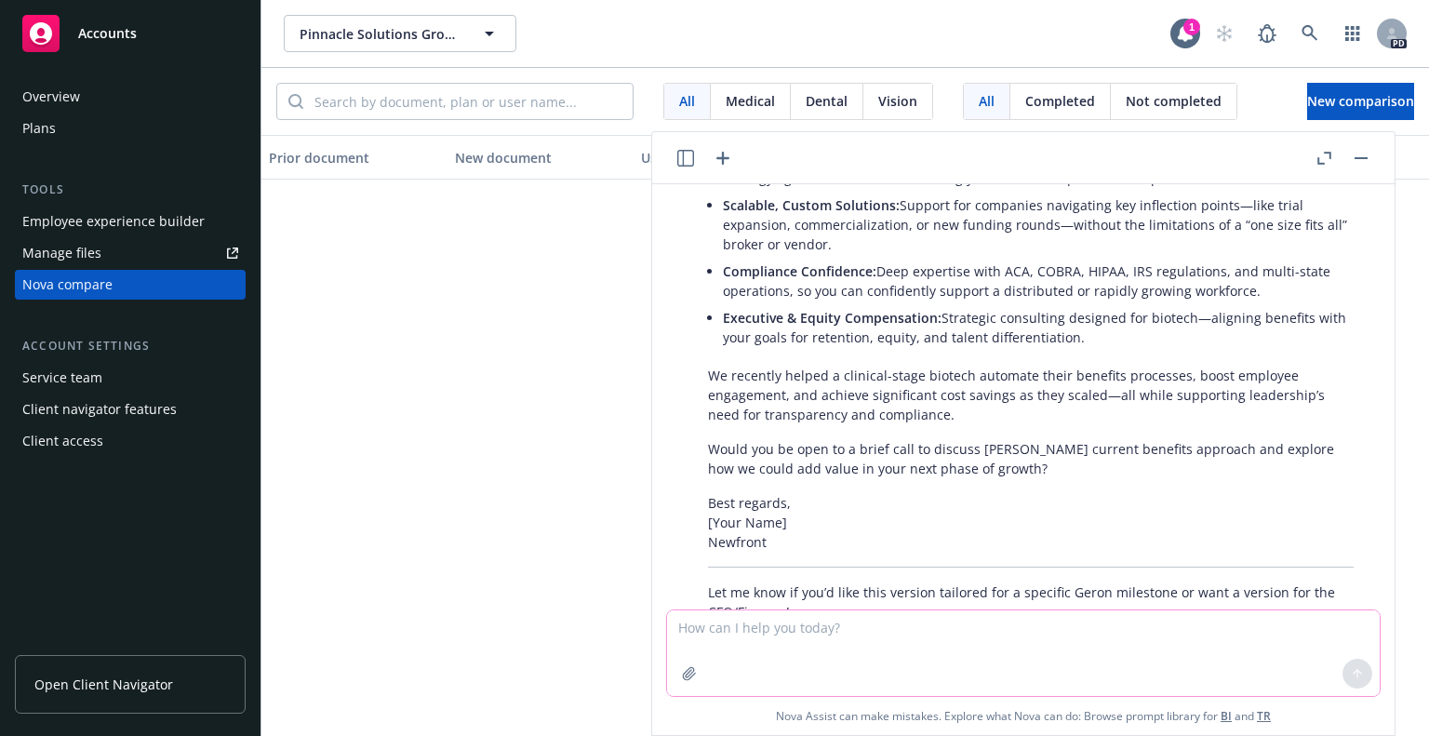
click at [771, 635] on textarea at bounding box center [1023, 653] width 712 height 86
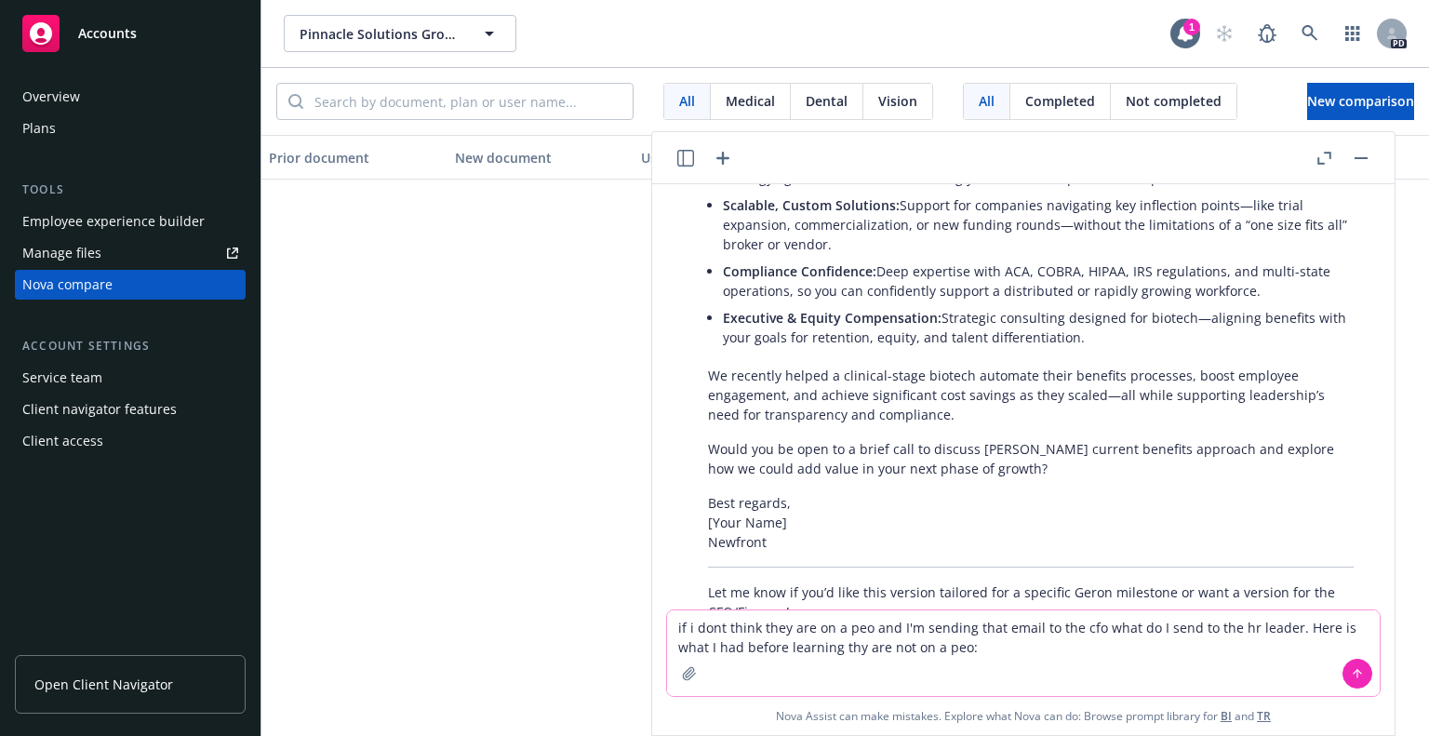
paste textarea "L’i dolorsit ame consect Adipisci elitsedd eius tempori utlabor etdol magn Aliq…"
type textarea "lo i dolo sitam cons adi el s doe tem I'u laboree dolo magna al eni adm veni qu…"
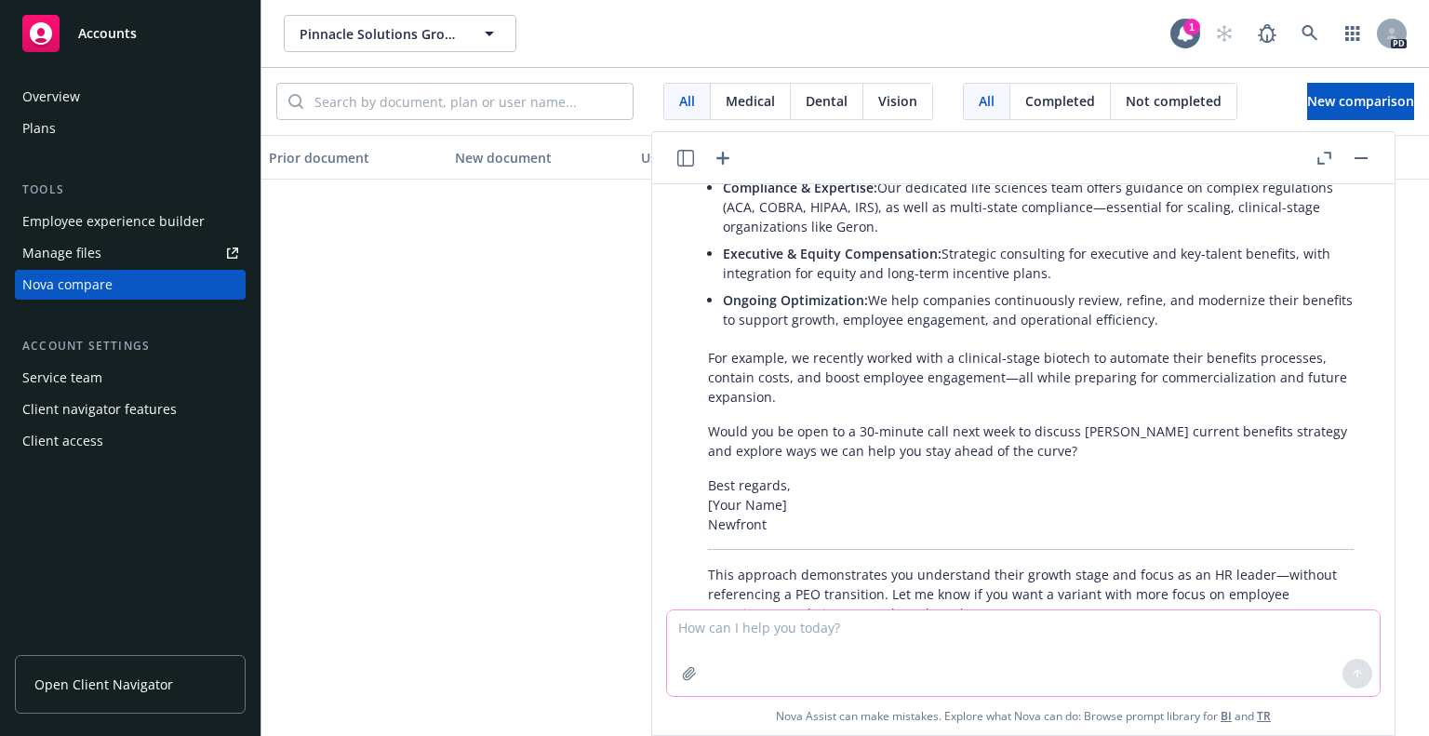
scroll to position [14156, 0]
click at [1354, 382] on div "Your original draft is strong and highlights Newfront’s strengths well! Since y…" at bounding box center [1030, 152] width 683 height 953
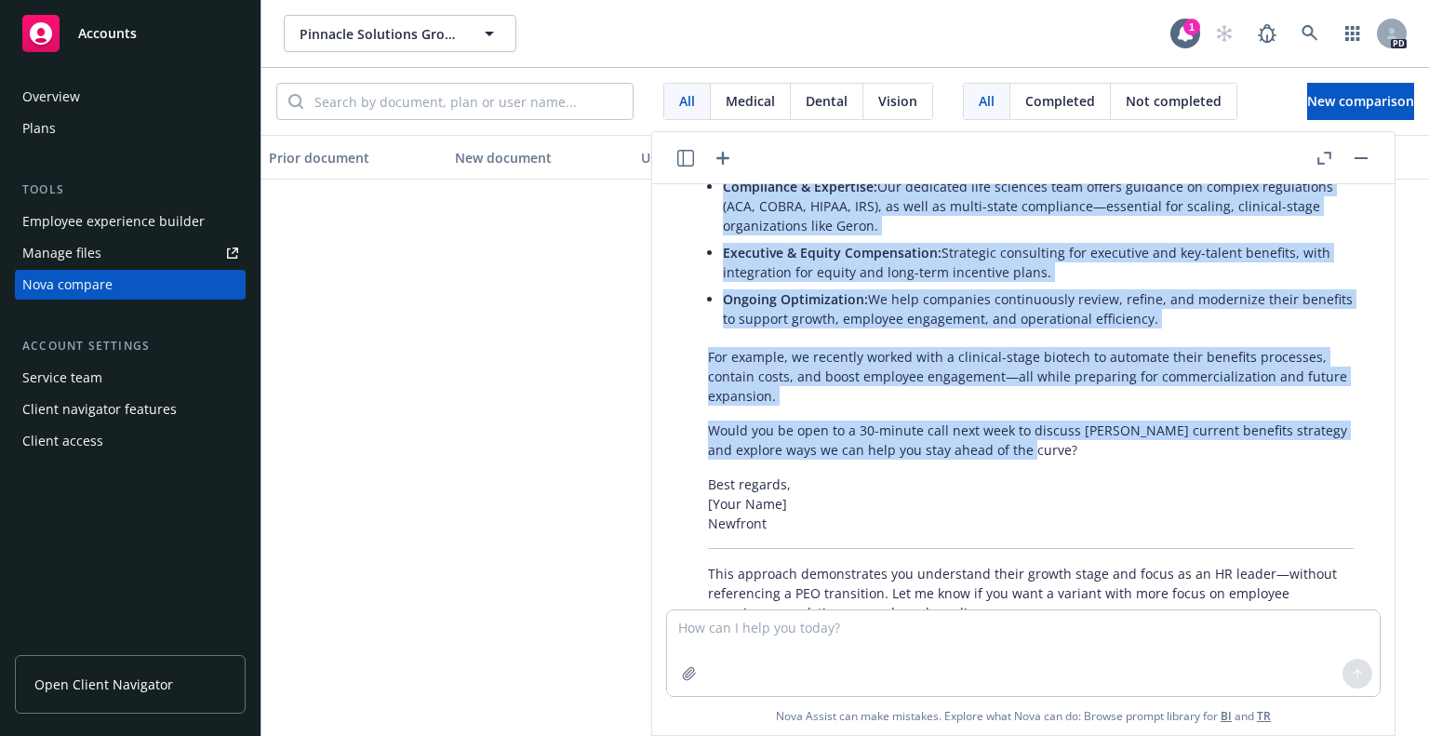
drag, startPoint x: 709, startPoint y: 260, endPoint x: 1063, endPoint y: 389, distance: 377.2
click at [1063, 389] on div "Your original draft is strong and highlights Newfront’s strengths well! Since y…" at bounding box center [1030, 152] width 683 height 953
copy div "Loremip: Dolorsi Ametc’a Elitsedd Eiusmodt inci Utla & Etdo Magnaali Enimadmin …"
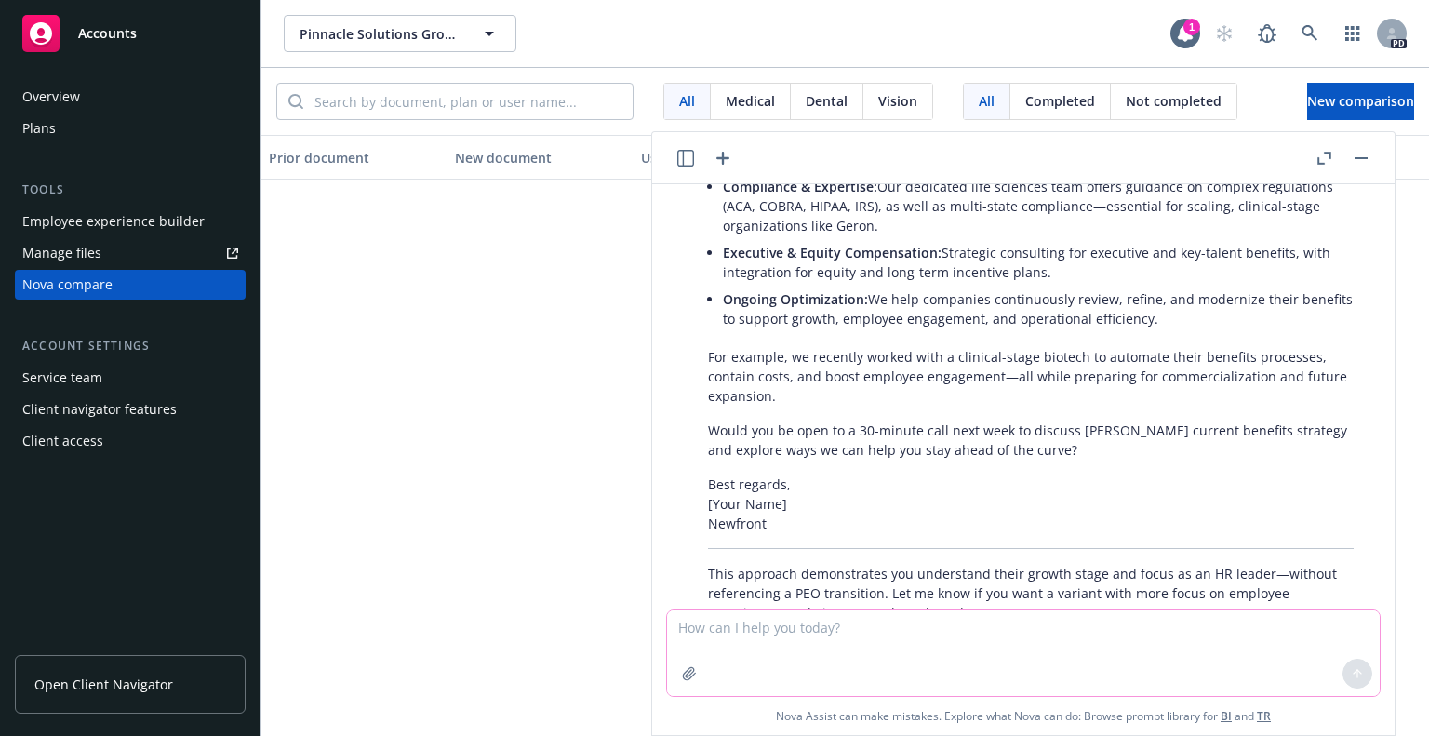
click at [722, 633] on textarea at bounding box center [1023, 653] width 712 height 86
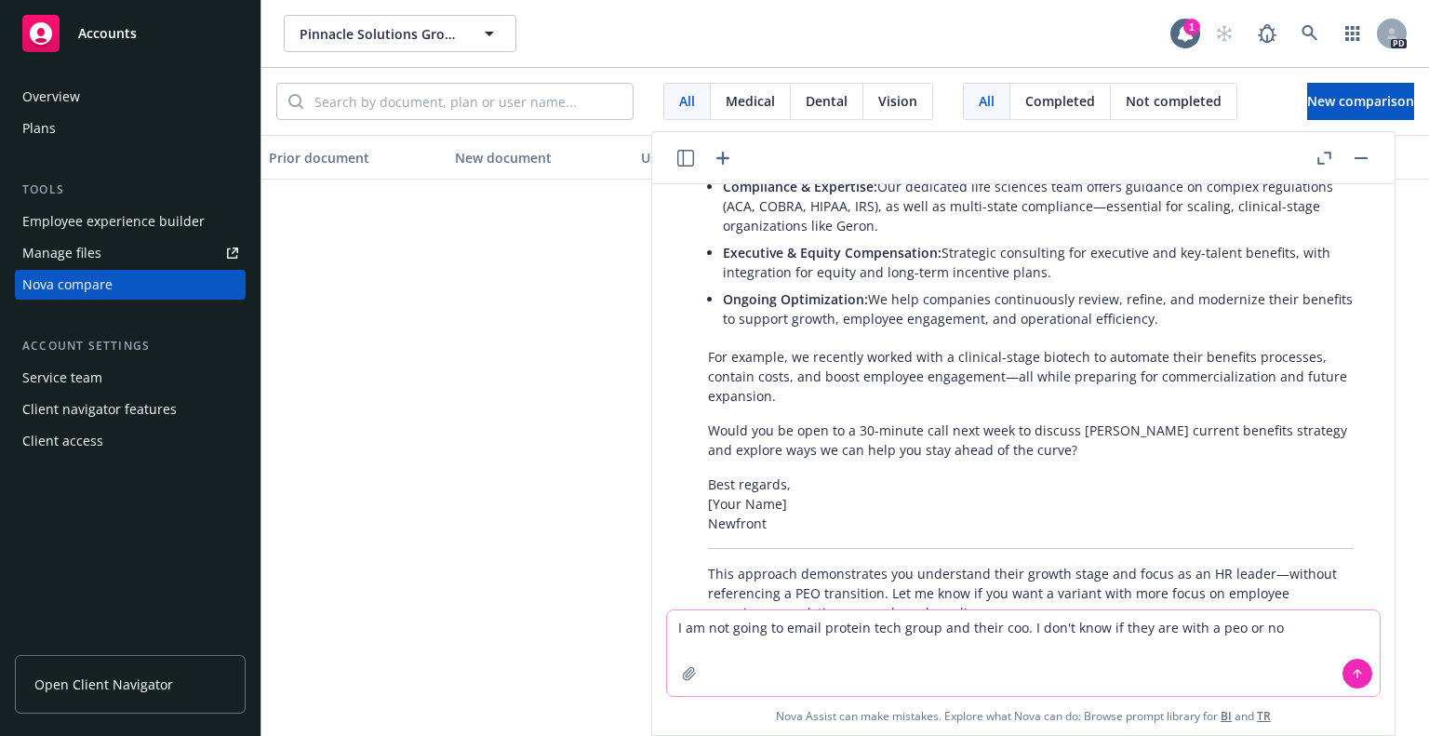
type textarea "I am not going to email protein tech group and their coo. I don't know if they …"
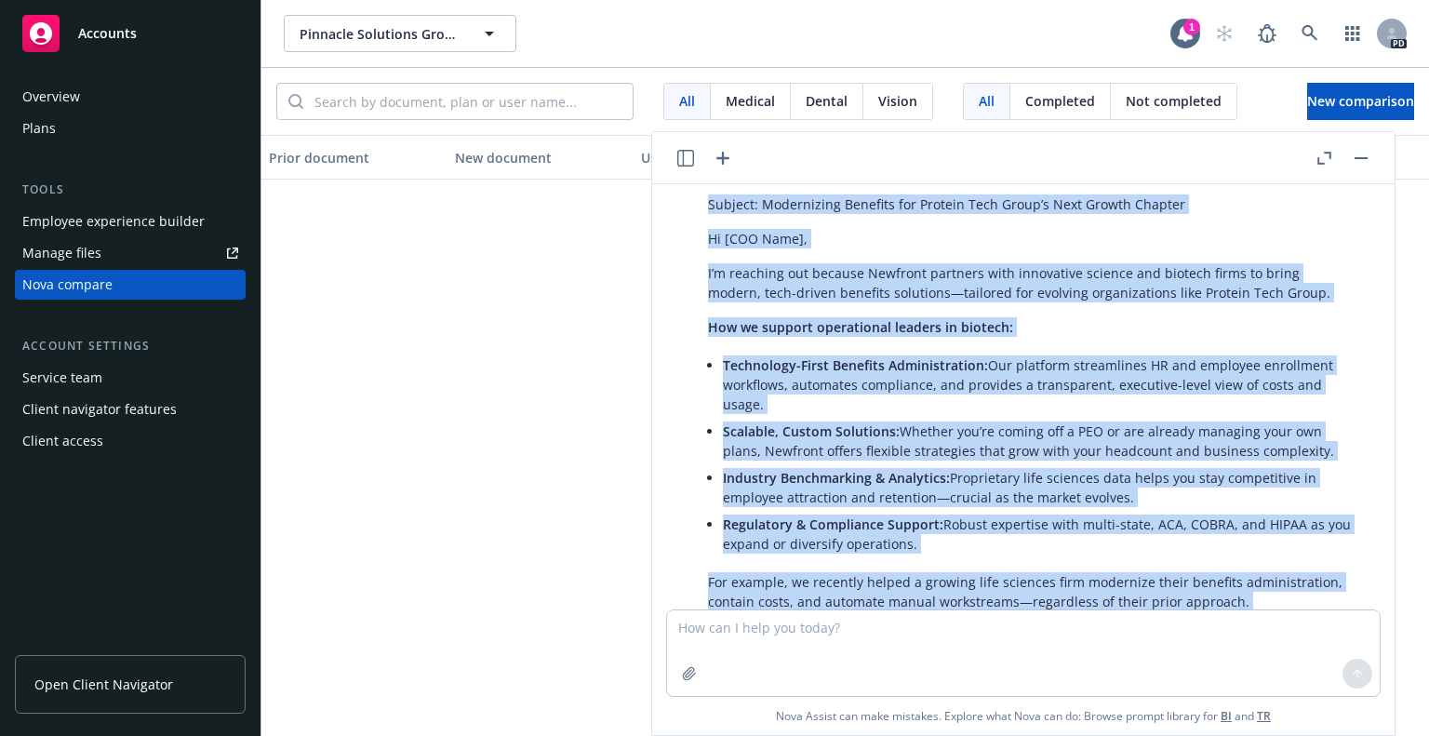
scroll to position [15046, 0]
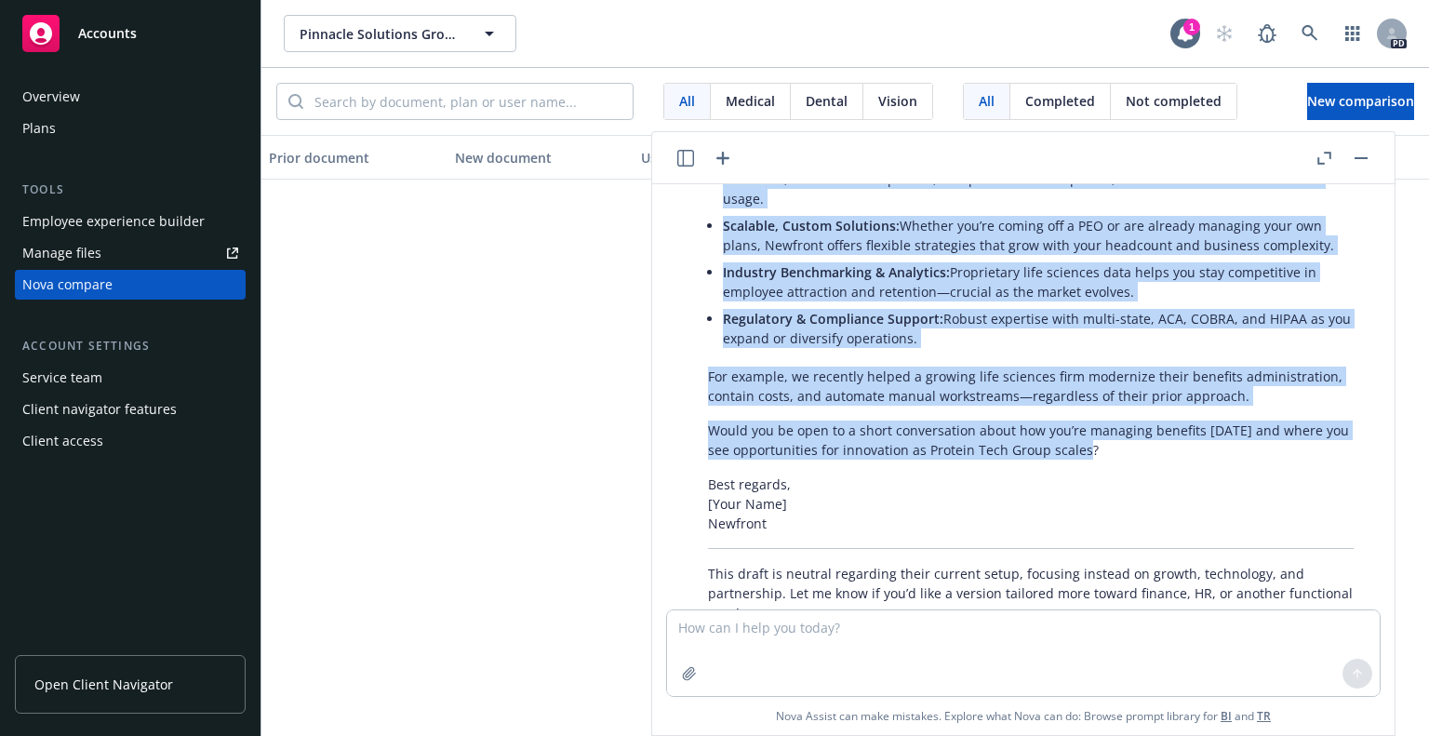
drag, startPoint x: 691, startPoint y: 234, endPoint x: 1105, endPoint y: 383, distance: 439.8
click at [1105, 383] on div "Great—when approaching a company like Protein Tech Group and their COO, and you…" at bounding box center [1030, 234] width 683 height 792
copy div "Loremip: Dolorsitame Consecte adi Elitsed Doei Tempo’i Utla Etdolo Magnaal En […"
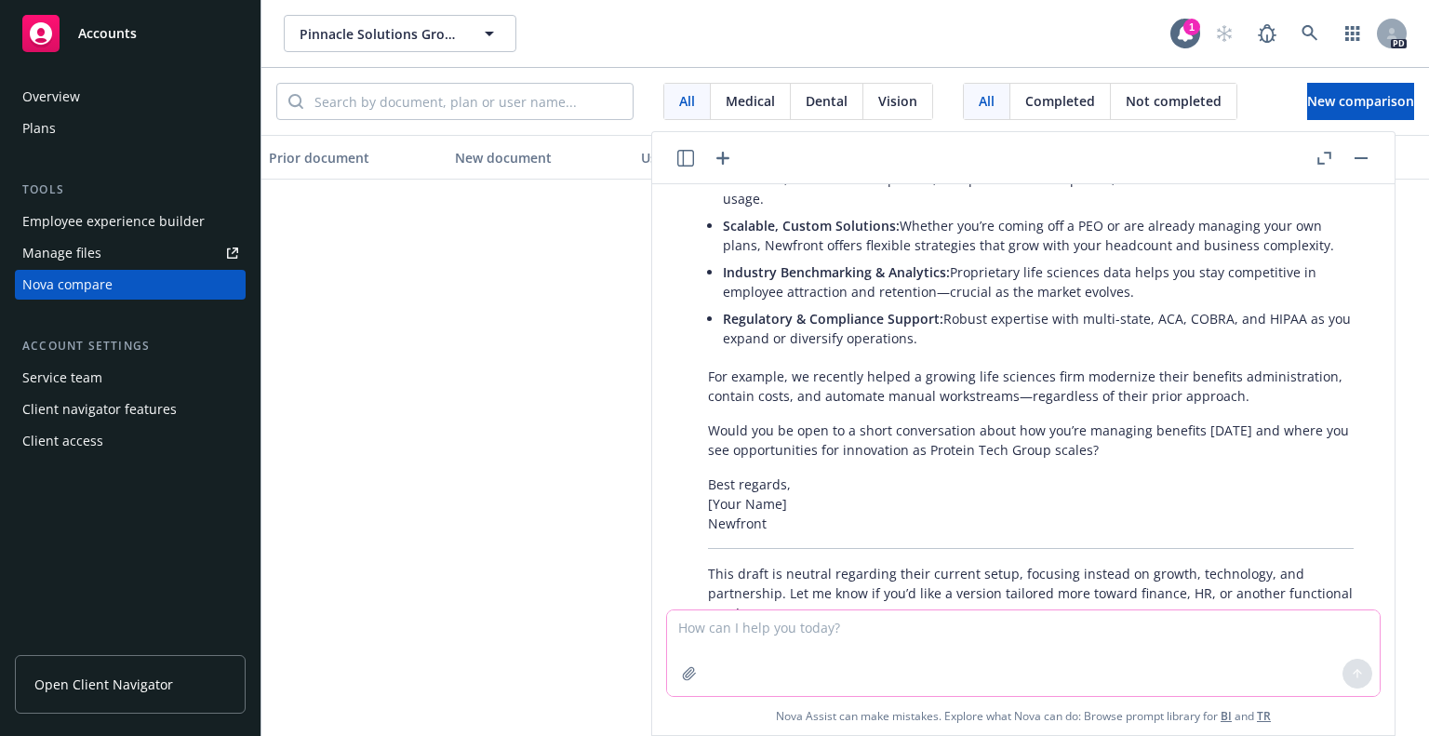
click at [821, 619] on textarea at bounding box center [1023, 653] width 712 height 86
type textarea "no i am emailing rockwell medical who I don't think is with a peo"
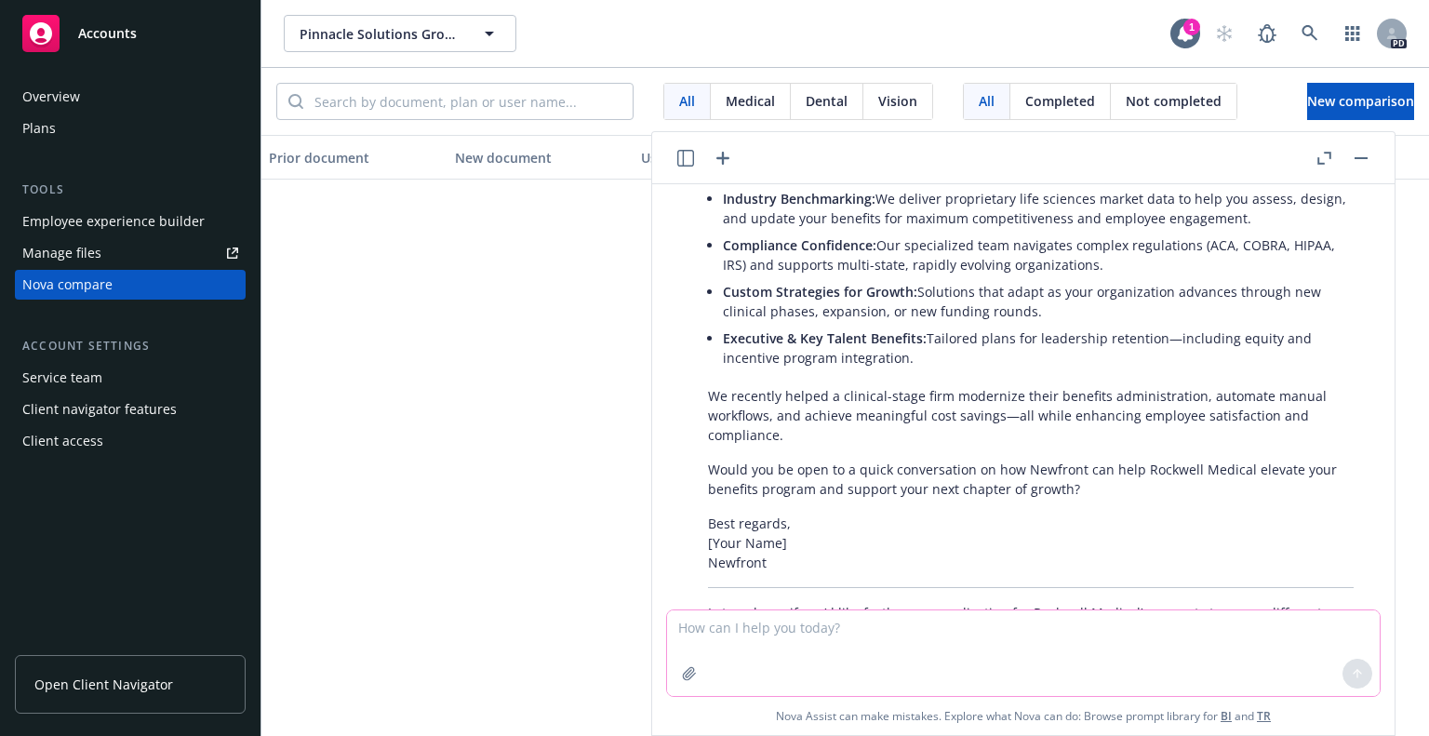
scroll to position [15962, 0]
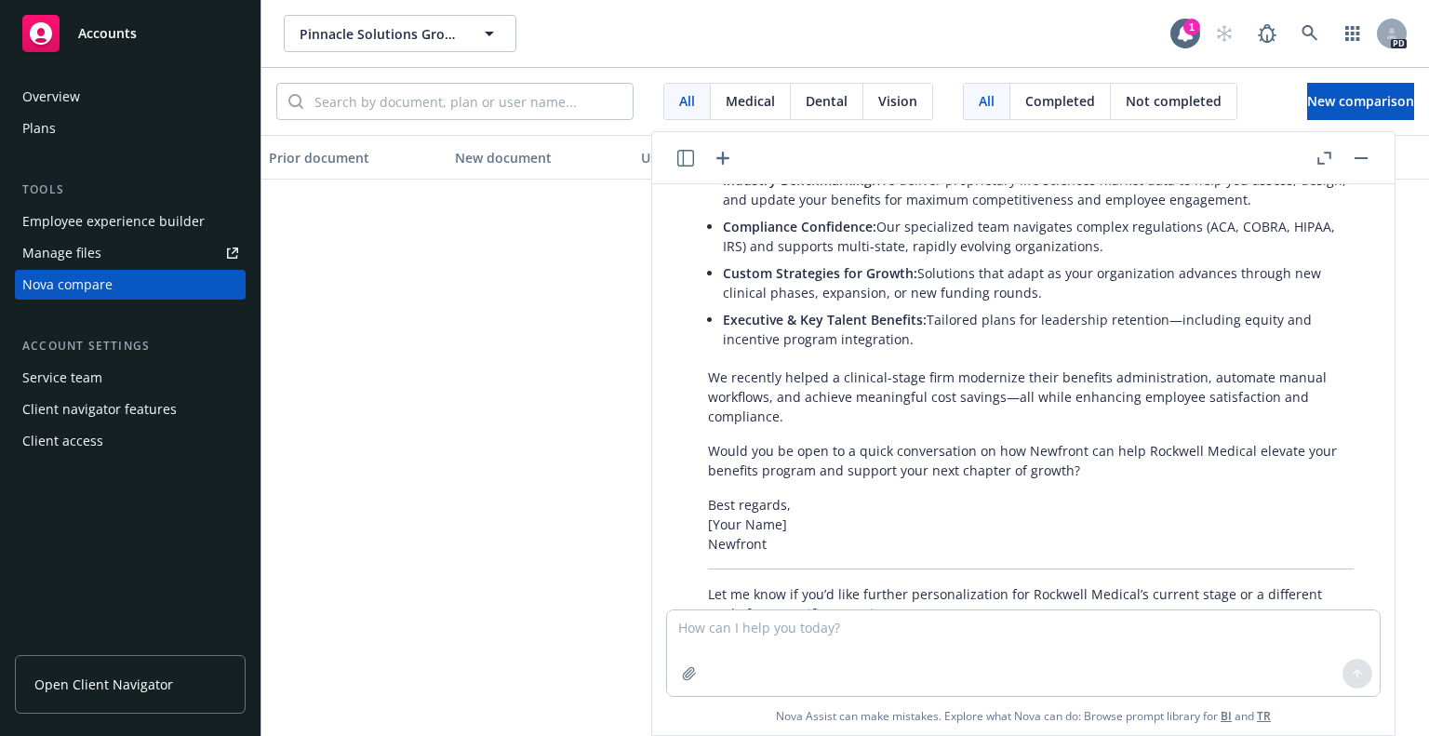
click at [1340, 327] on div "Perfect—when you believe Rockwell Medical isn’t with a PEO, your outreach shoul…" at bounding box center [1030, 212] width 683 height 838
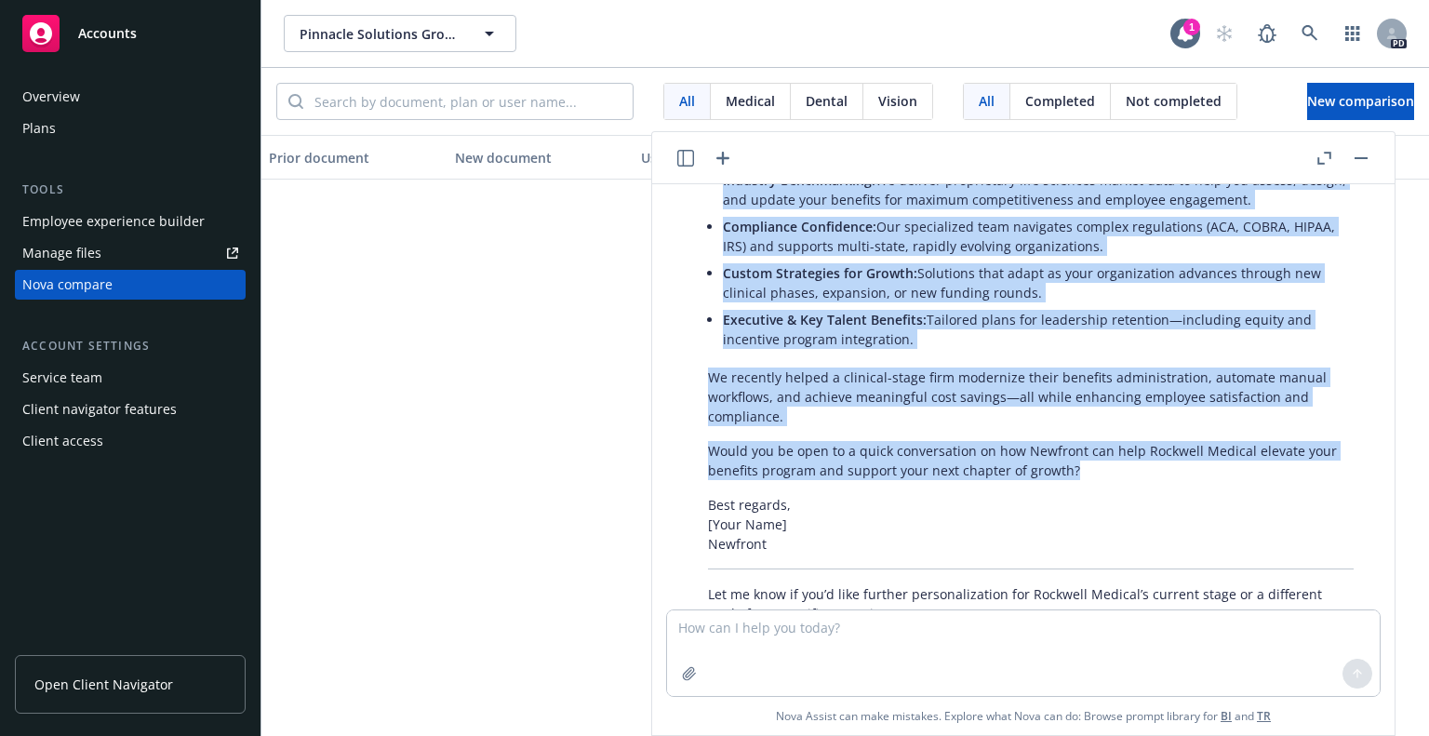
drag, startPoint x: 707, startPoint y: 199, endPoint x: 1104, endPoint y: 409, distance: 449.4
click at [1104, 409] on div "Perfect—when you believe Rockwell Medical isn’t with a PEO, your outreach shoul…" at bounding box center [1030, 212] width 683 height 838
copy div "Loremip: Dolorsitam Consecte Adipisc elit Seddoe, Temp-Incidi Utlabore Et [Dolo…"
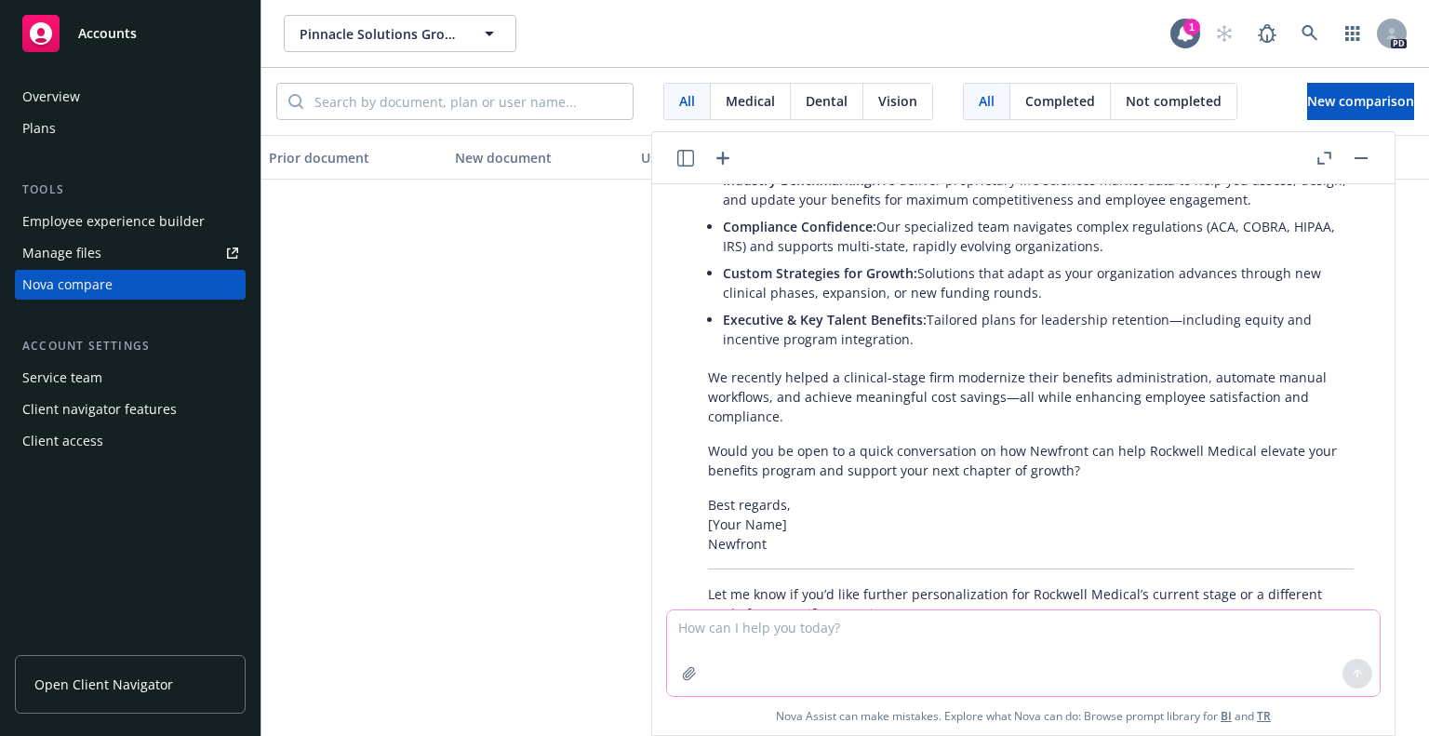
click at [765, 635] on textarea at bounding box center [1023, 653] width 712 height 86
paste textarea "Architectural, Engineering, and Related Services"
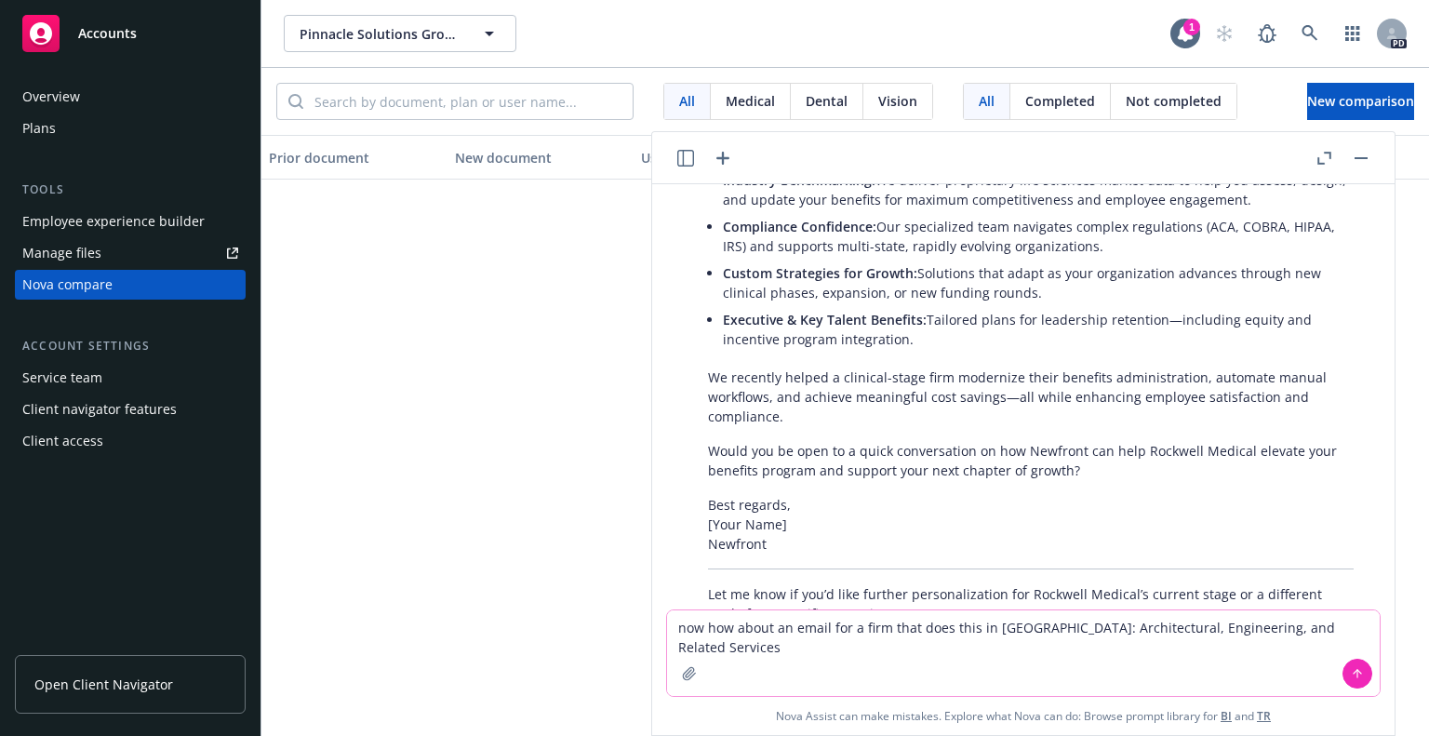
type textarea "now how about an email for a firm that does this in [GEOGRAPHIC_DATA]: Architec…"
click at [1353, 667] on icon at bounding box center [1357, 673] width 13 height 13
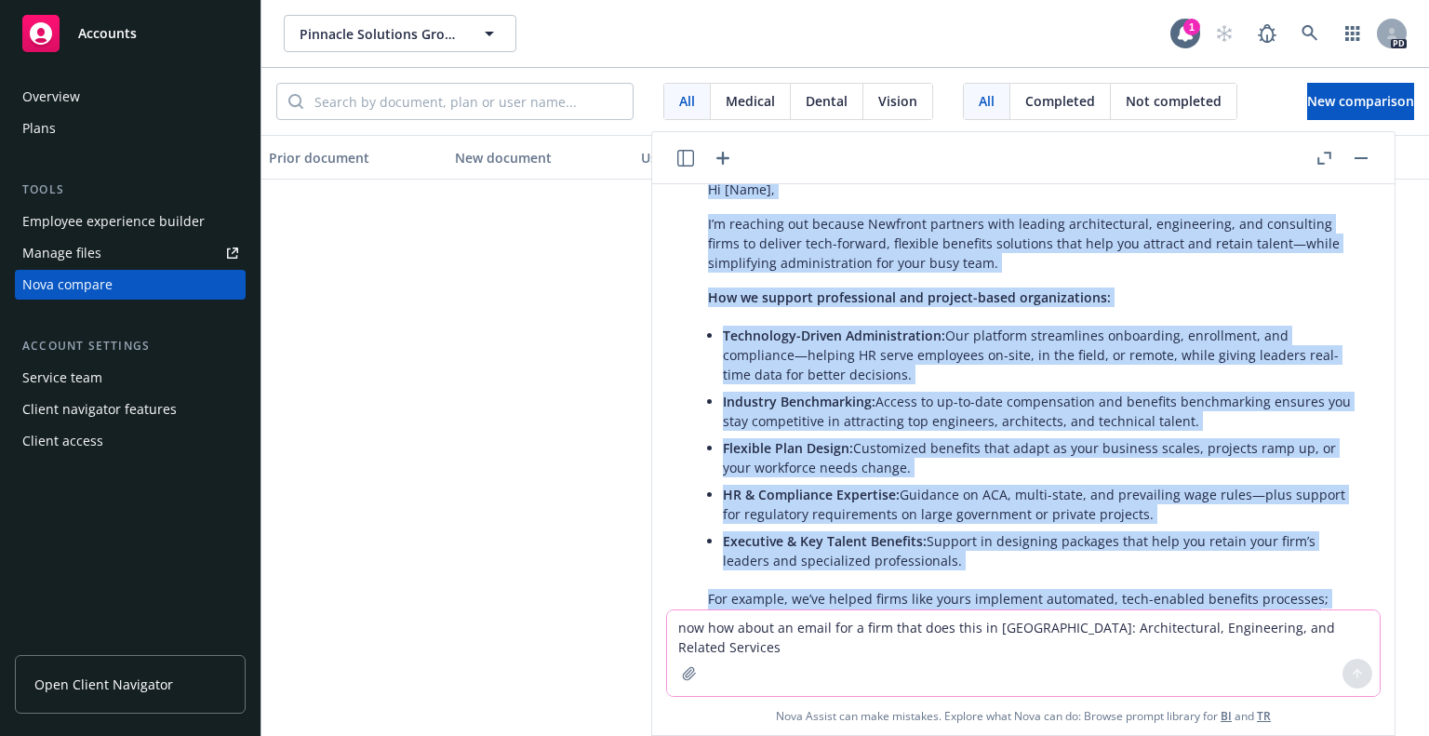
scroll to position [17021, 0]
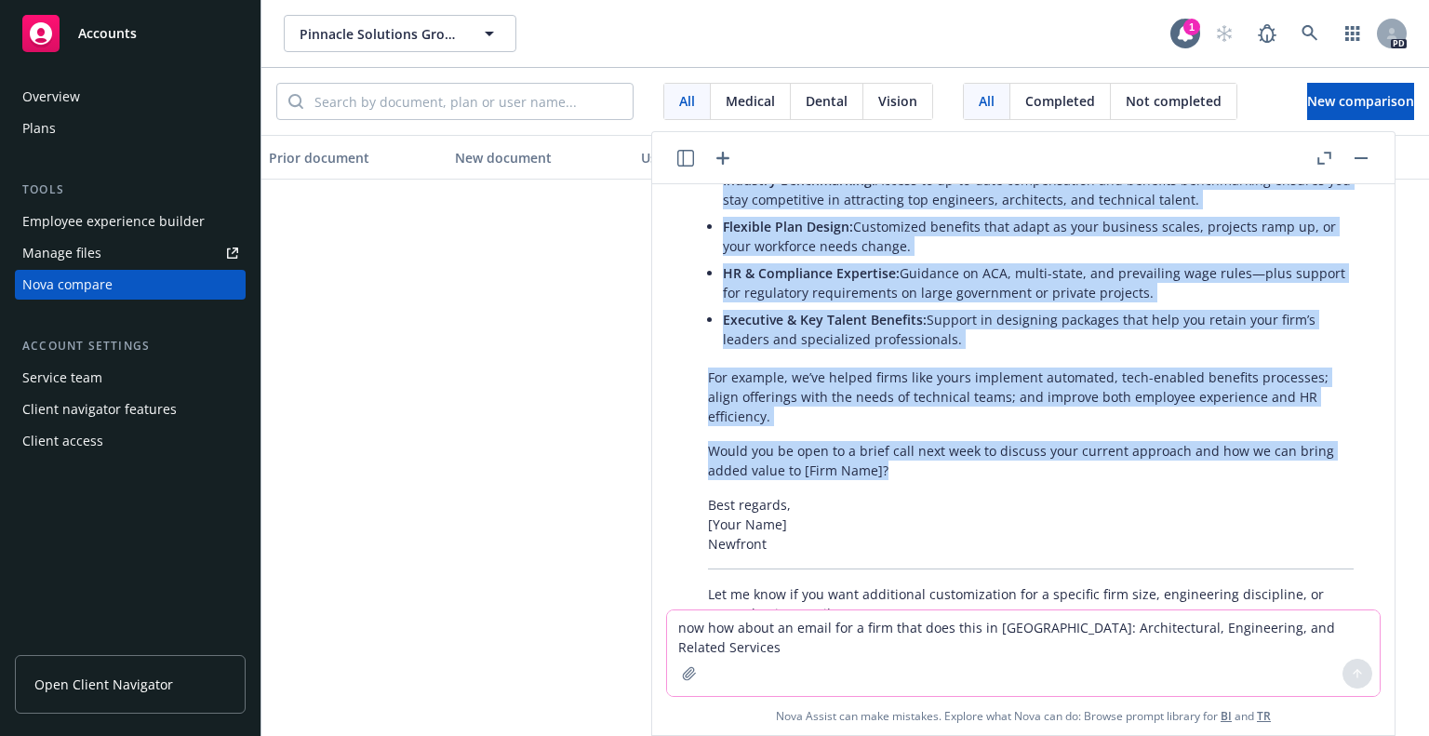
drag, startPoint x: 707, startPoint y: 245, endPoint x: 1131, endPoint y: 408, distance: 454.6
click at [1131, 408] on div "Absolutely! When reaching out to an architectural, engineering, or related serv…" at bounding box center [1030, 150] width 683 height 961
copy div "Loremip: Dolorsi Amet Cons’a Elitsedd eius Tempor Incididun utl [Etdo Magn] Al …"
